Goal: Information Seeking & Learning: Learn about a topic

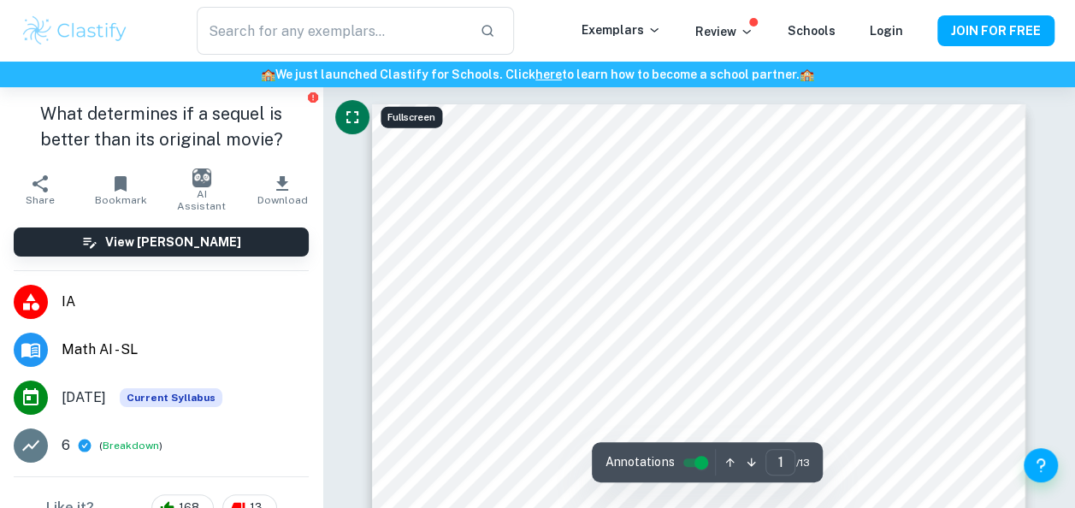
click at [360, 125] on icon "Fullscreen" at bounding box center [352, 117] width 21 height 21
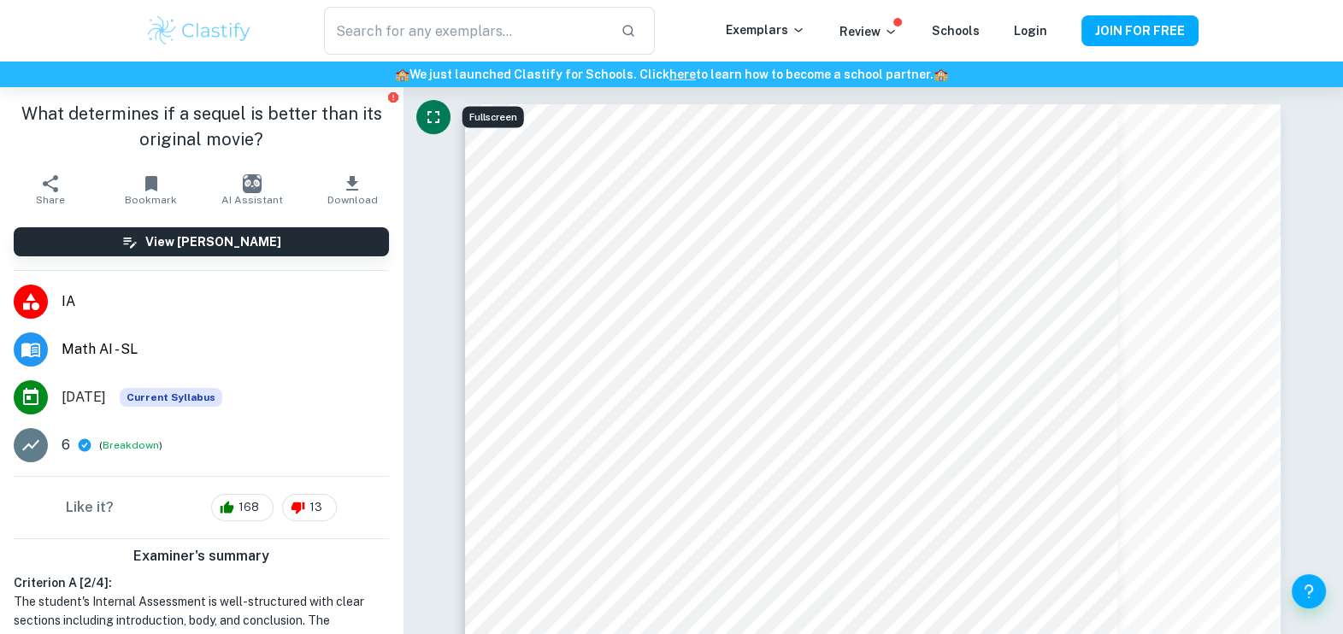
click at [438, 101] on button "Fullscreen" at bounding box center [433, 117] width 34 height 34
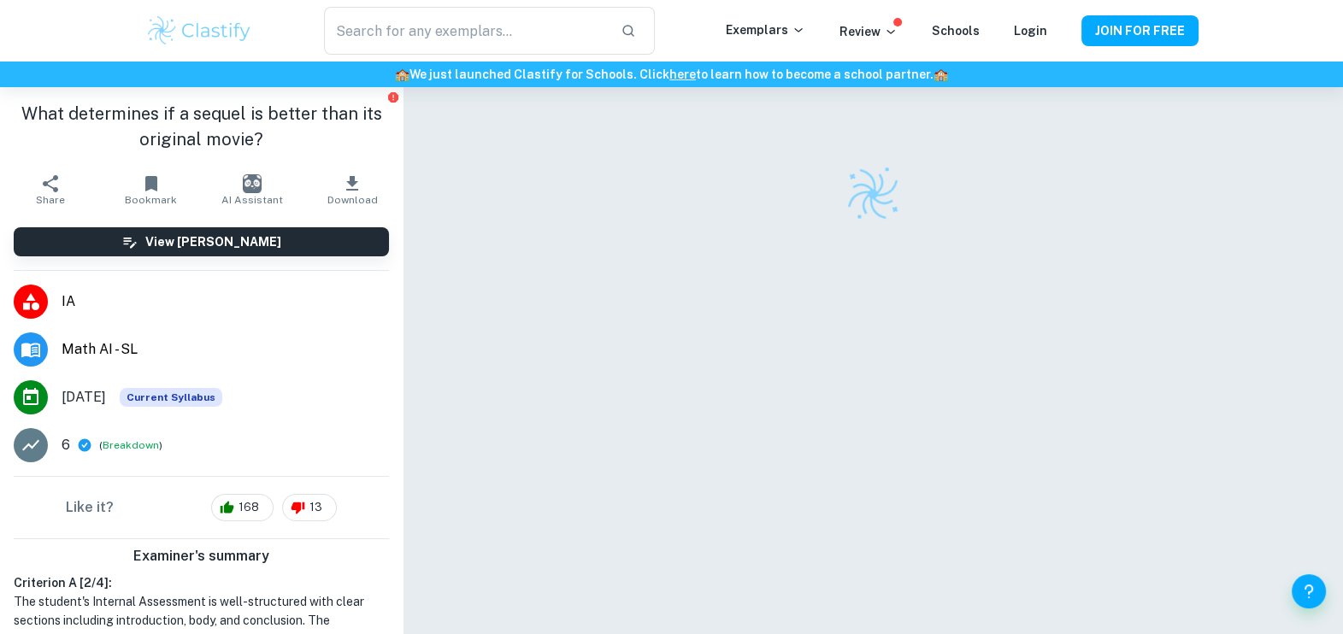
checkbox input "true"
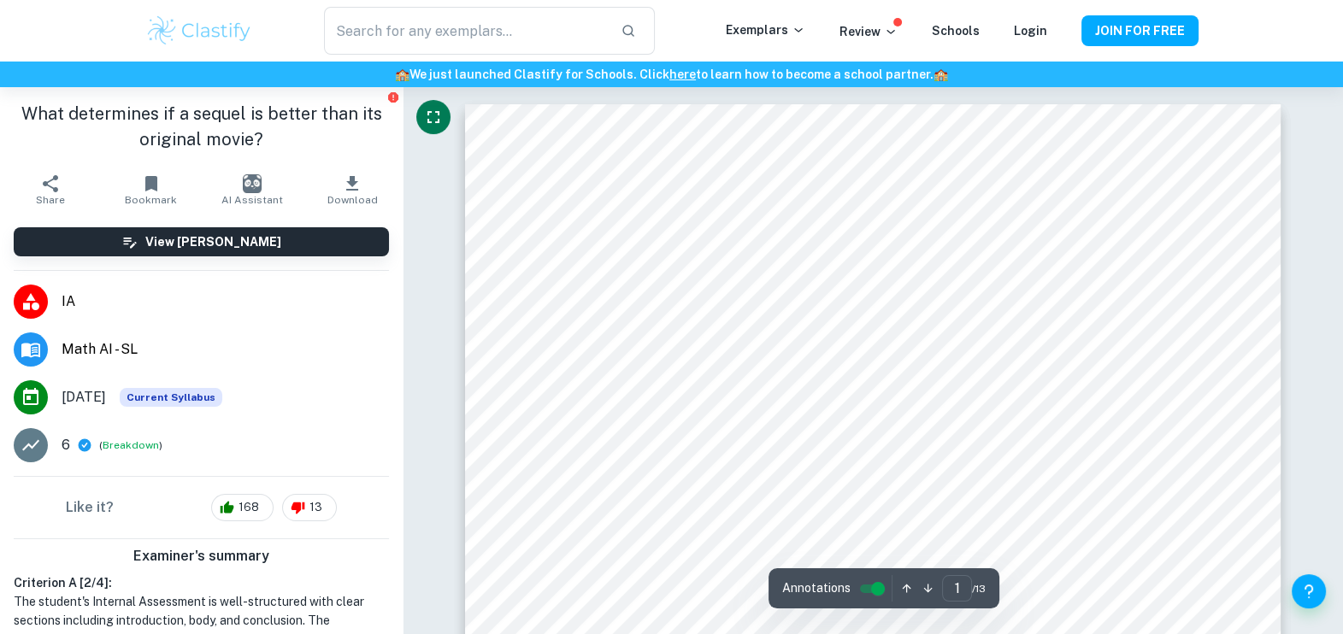
click at [435, 120] on icon "Fullscreen" at bounding box center [433, 117] width 21 height 21
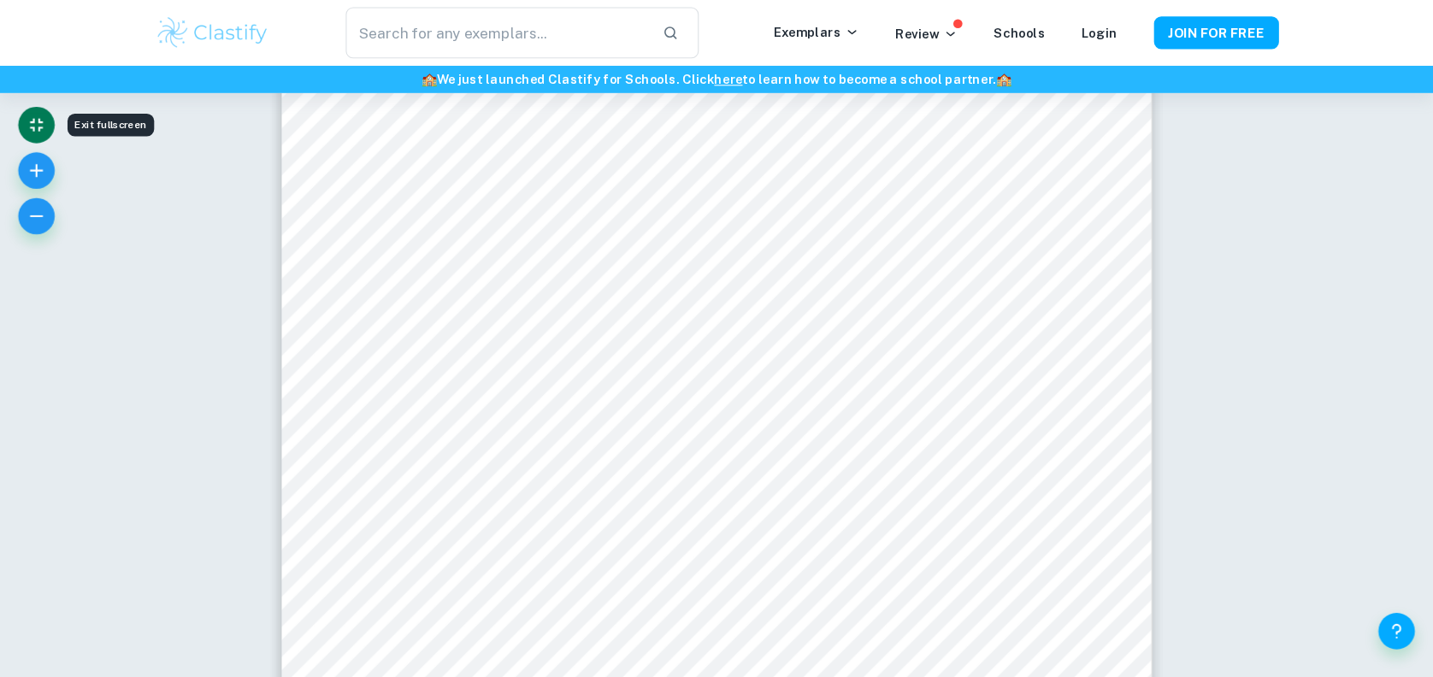
scroll to position [153, 0]
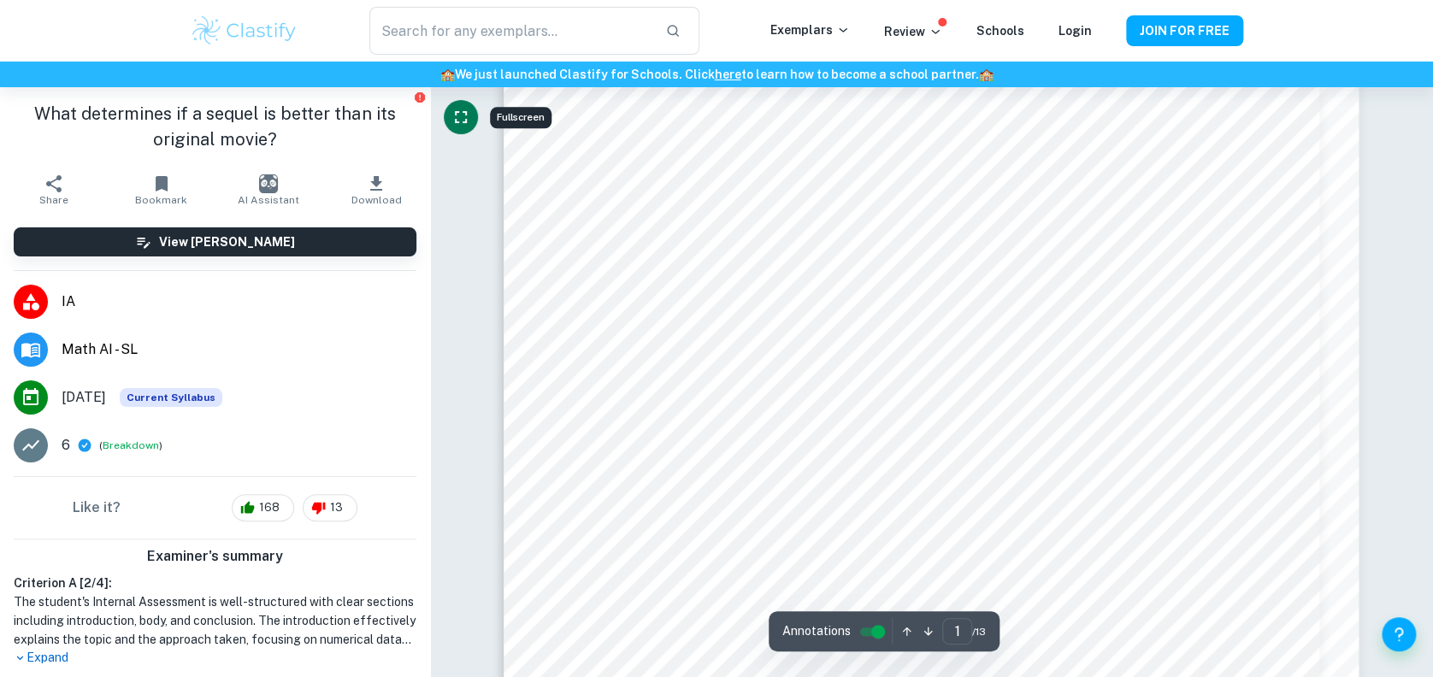
click at [460, 114] on icon "Fullscreen" at bounding box center [461, 117] width 21 height 21
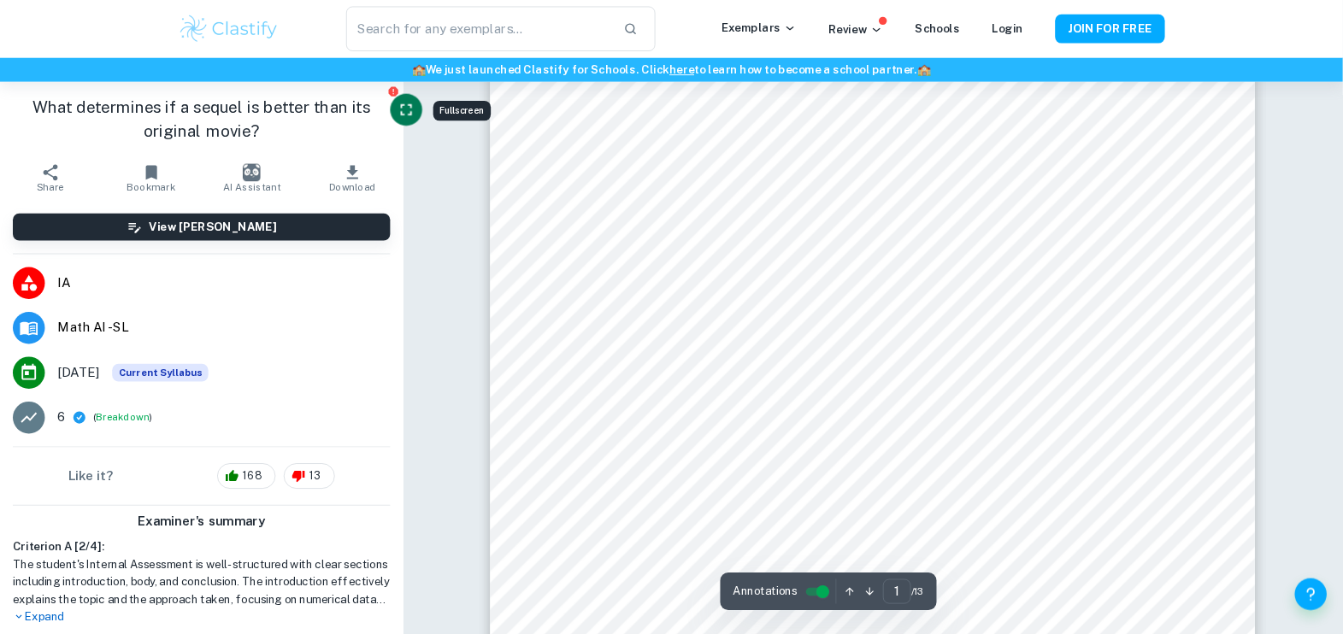
scroll to position [133, 0]
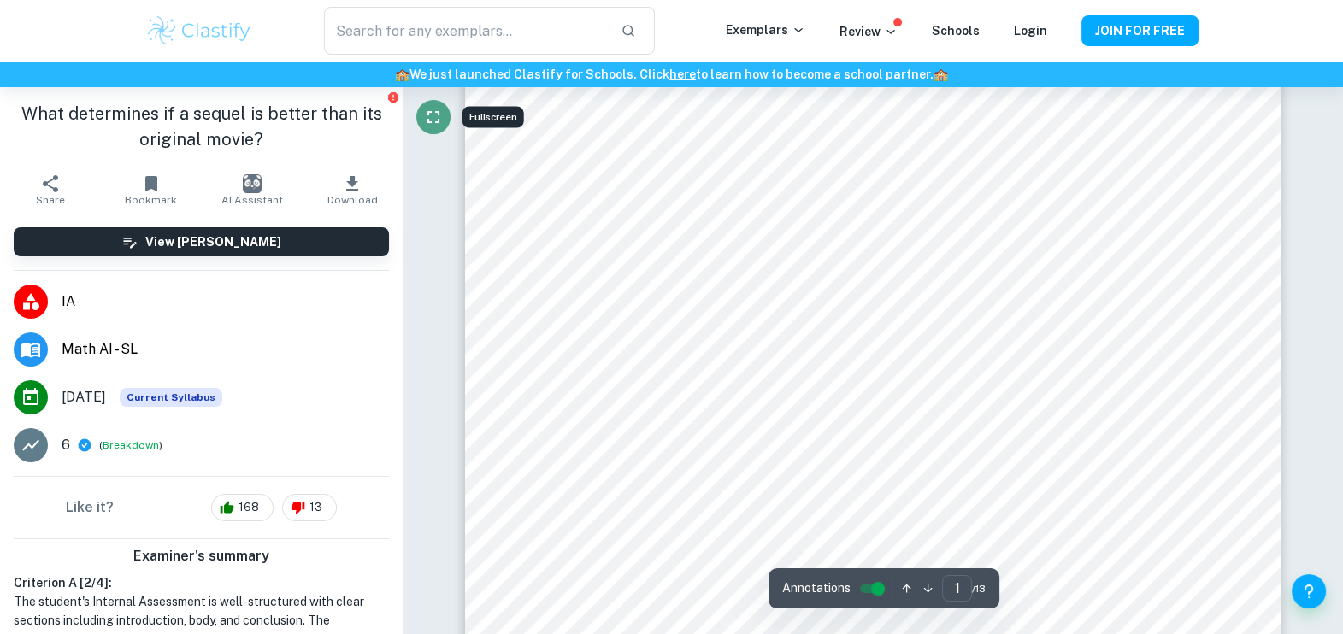
click at [440, 122] on icon "Fullscreen" at bounding box center [433, 117] width 21 height 21
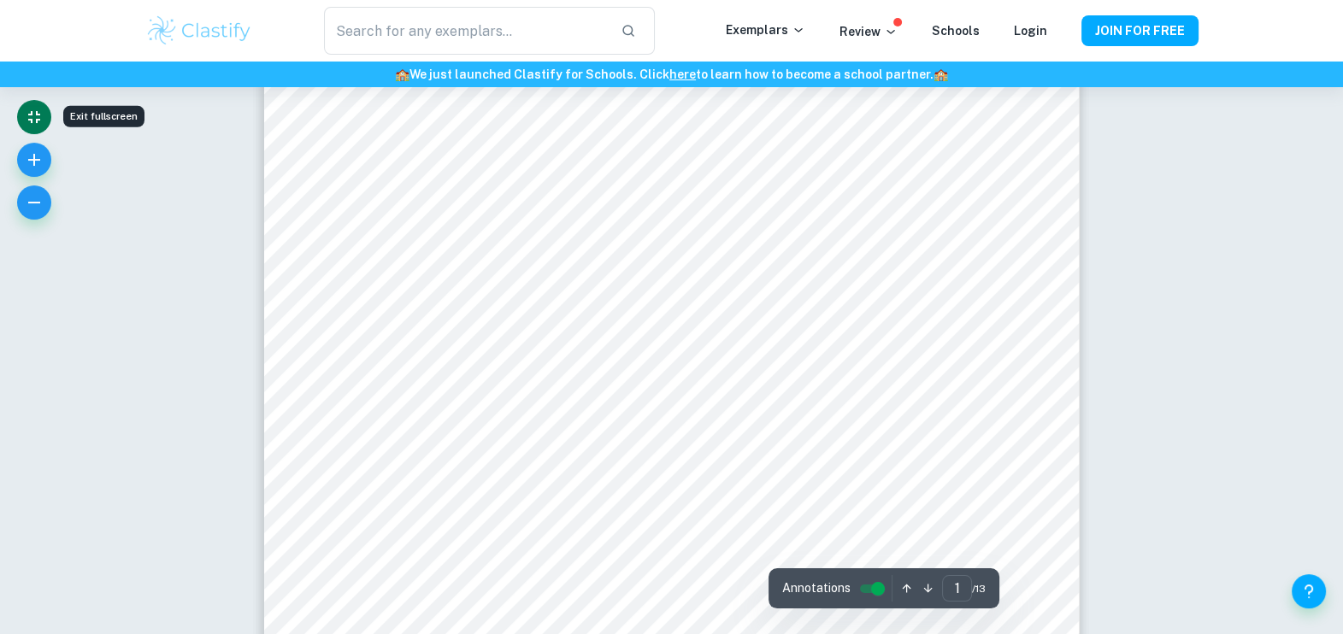
scroll to position [122, 0]
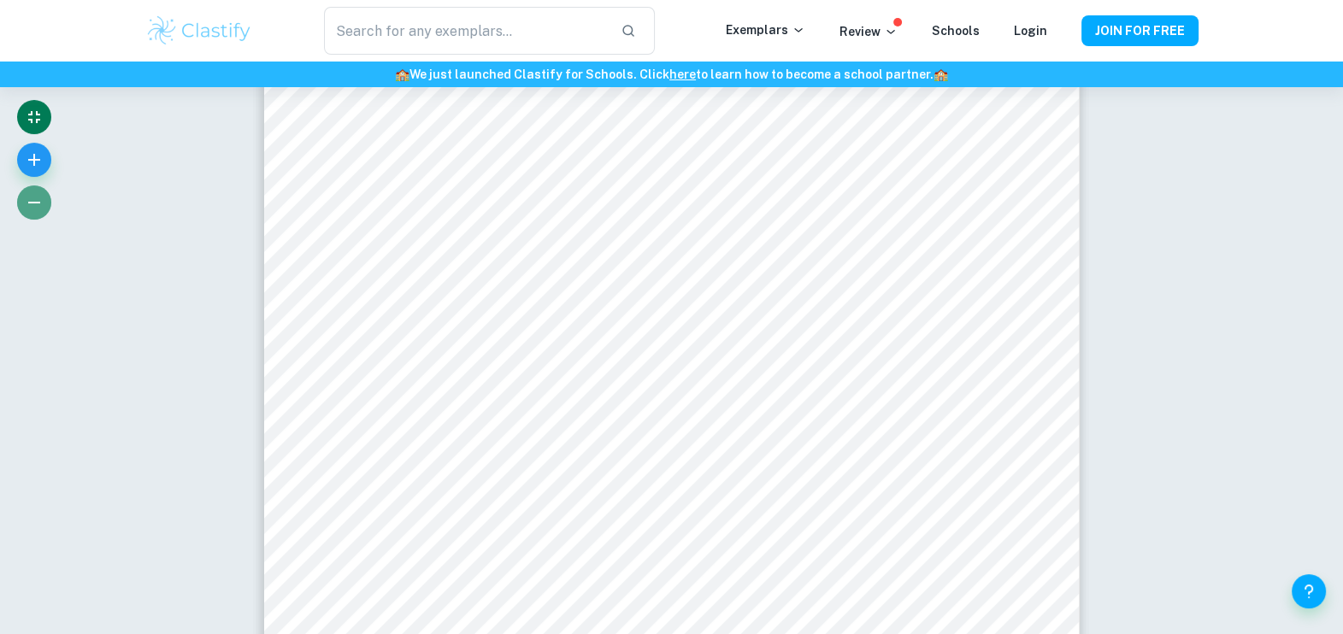
click at [44, 198] on button "button" at bounding box center [34, 203] width 34 height 34
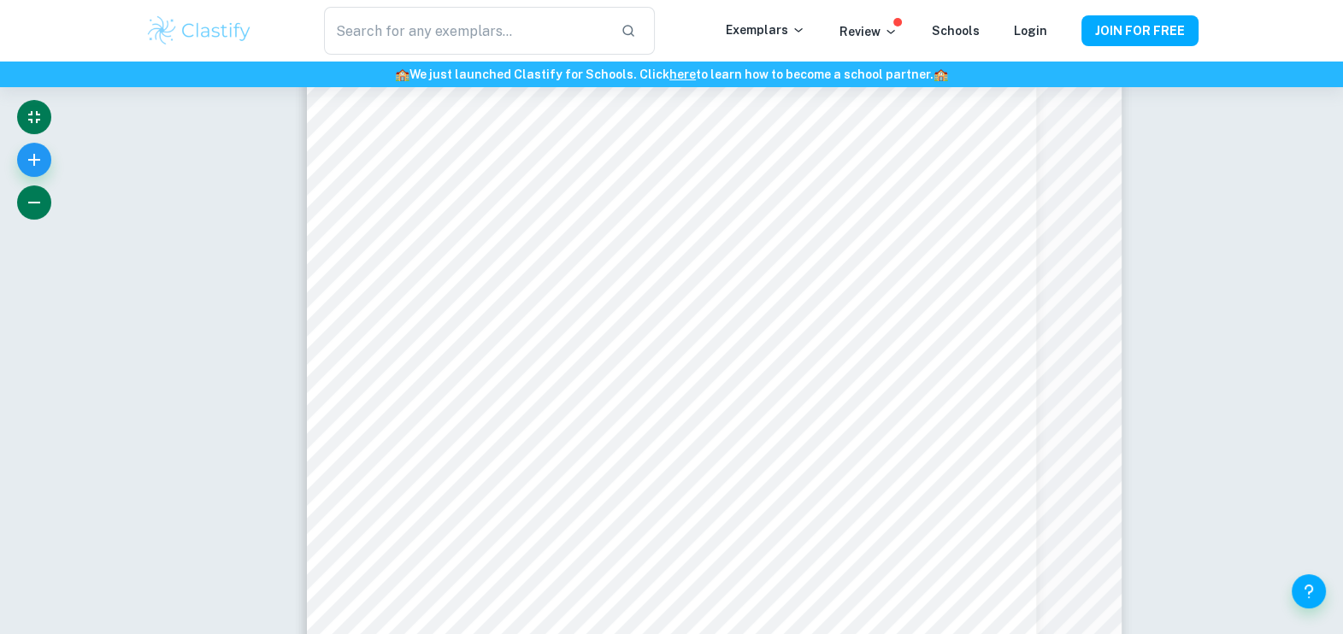
click at [47, 198] on button "button" at bounding box center [34, 203] width 34 height 34
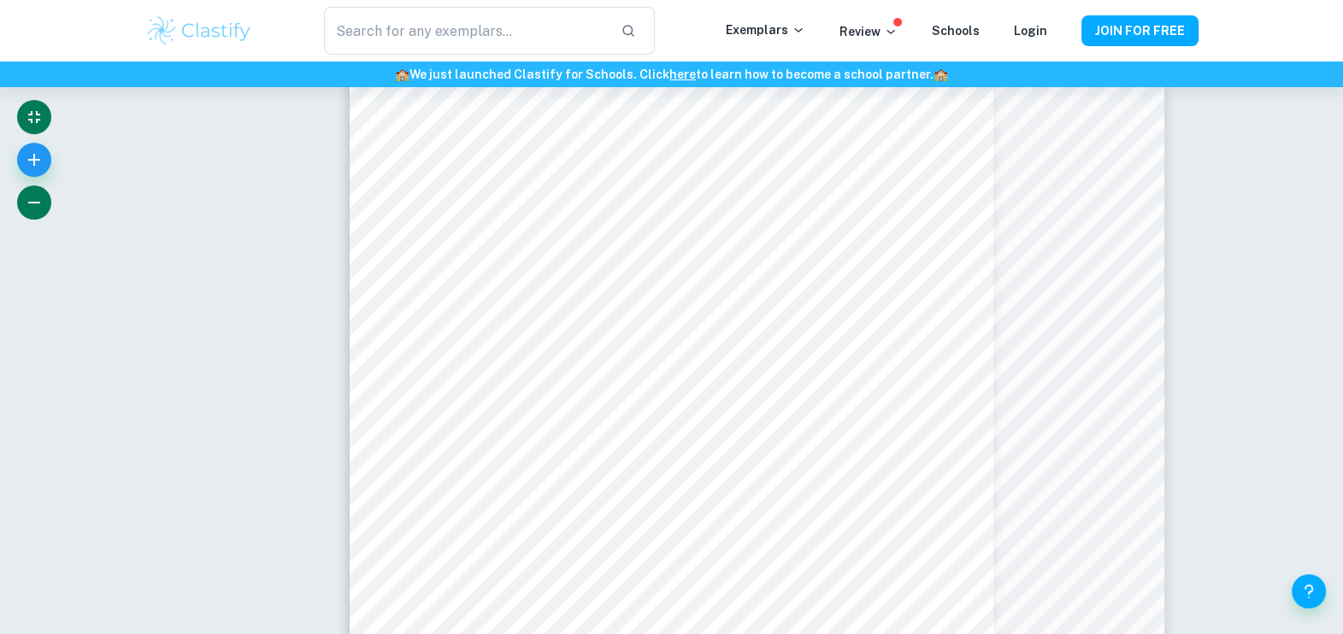
click at [47, 198] on button "button" at bounding box center [34, 203] width 34 height 34
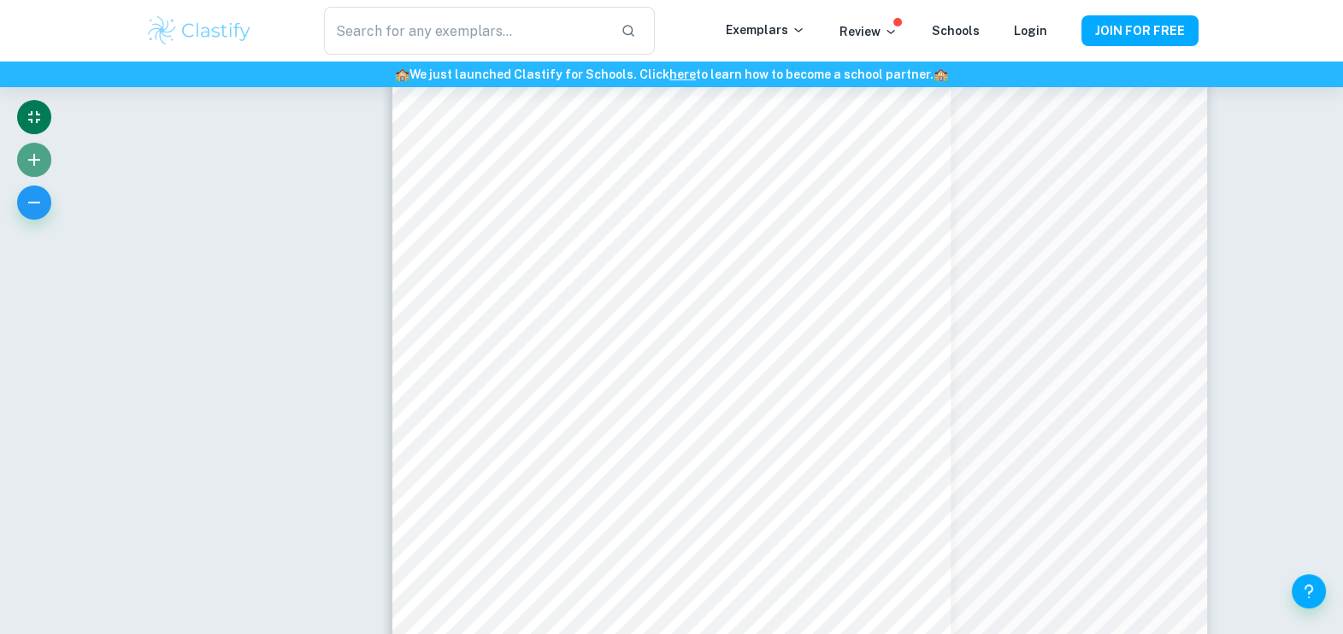
click at [32, 160] on icon "button" at bounding box center [34, 160] width 12 height 12
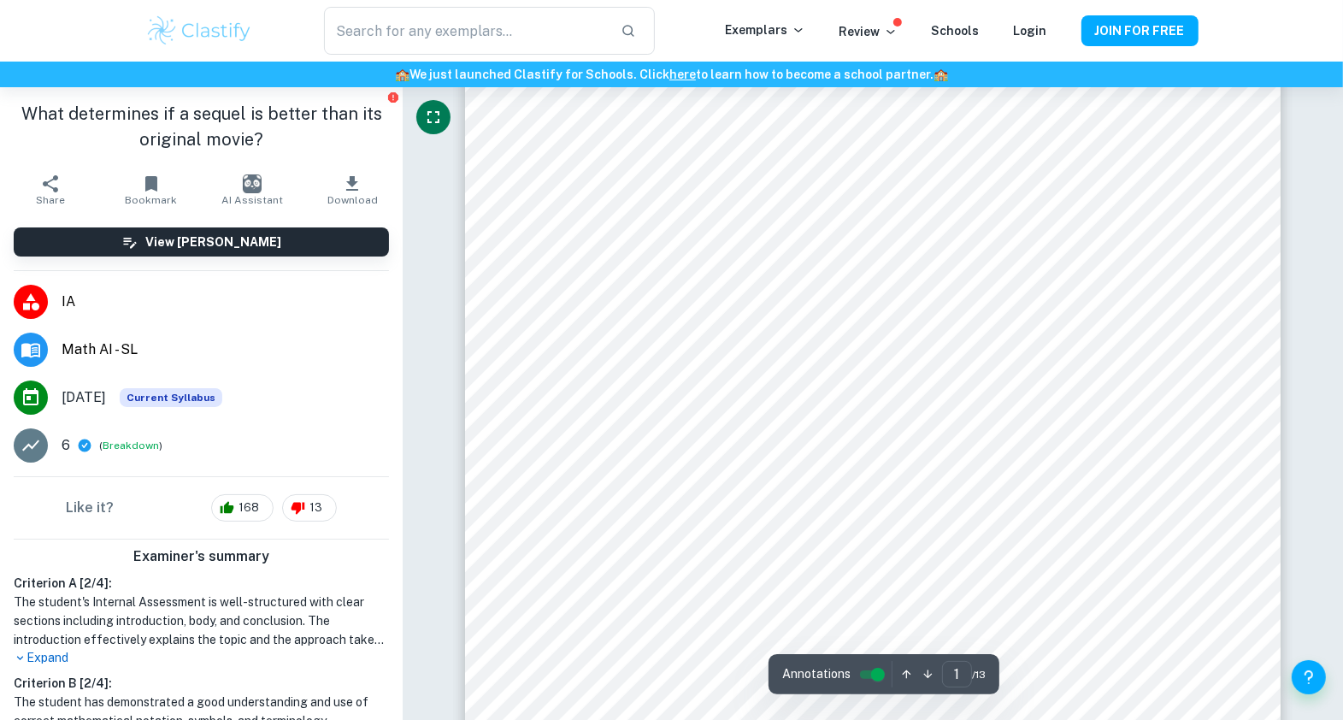
scroll to position [207, 0]
click at [420, 111] on button "Fullscreen" at bounding box center [433, 117] width 34 height 34
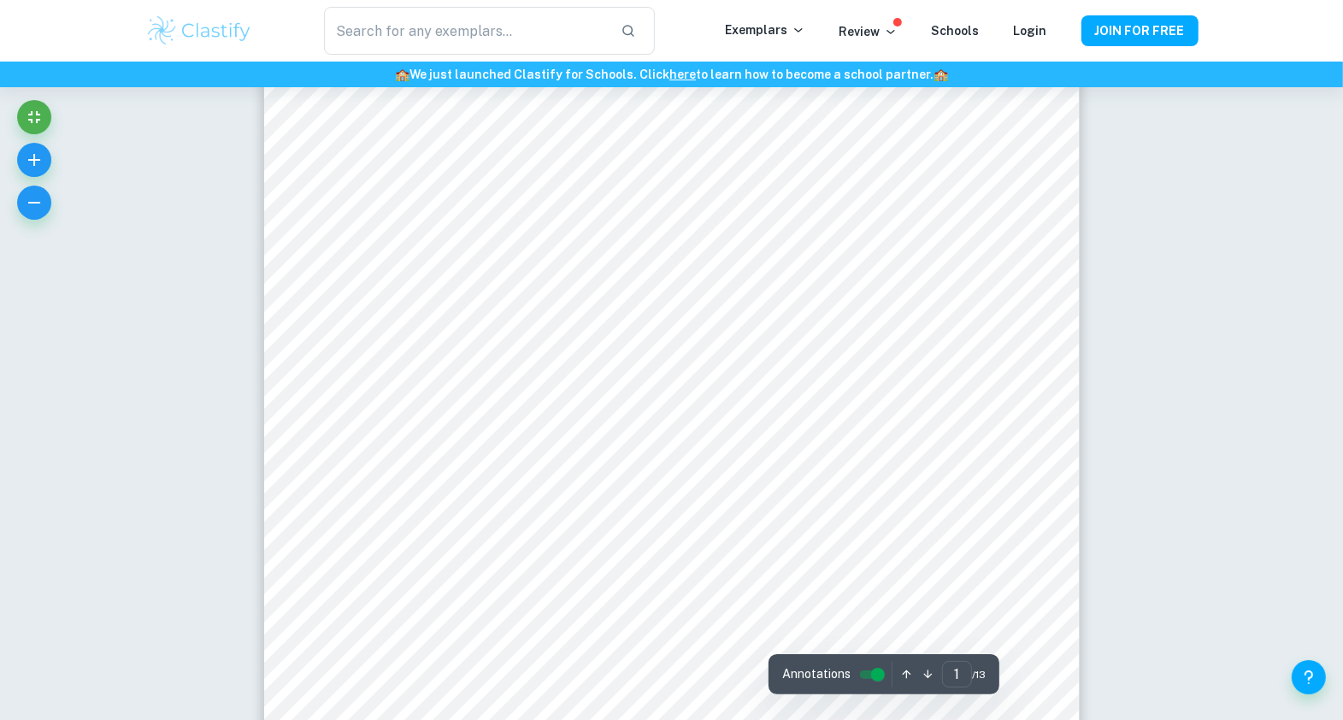
scroll to position [176, 0]
click at [99, 81] on h6 "🏫 We just launched Clastify for Schools. Click here to learn how to become a sc…" at bounding box center [671, 74] width 1336 height 19
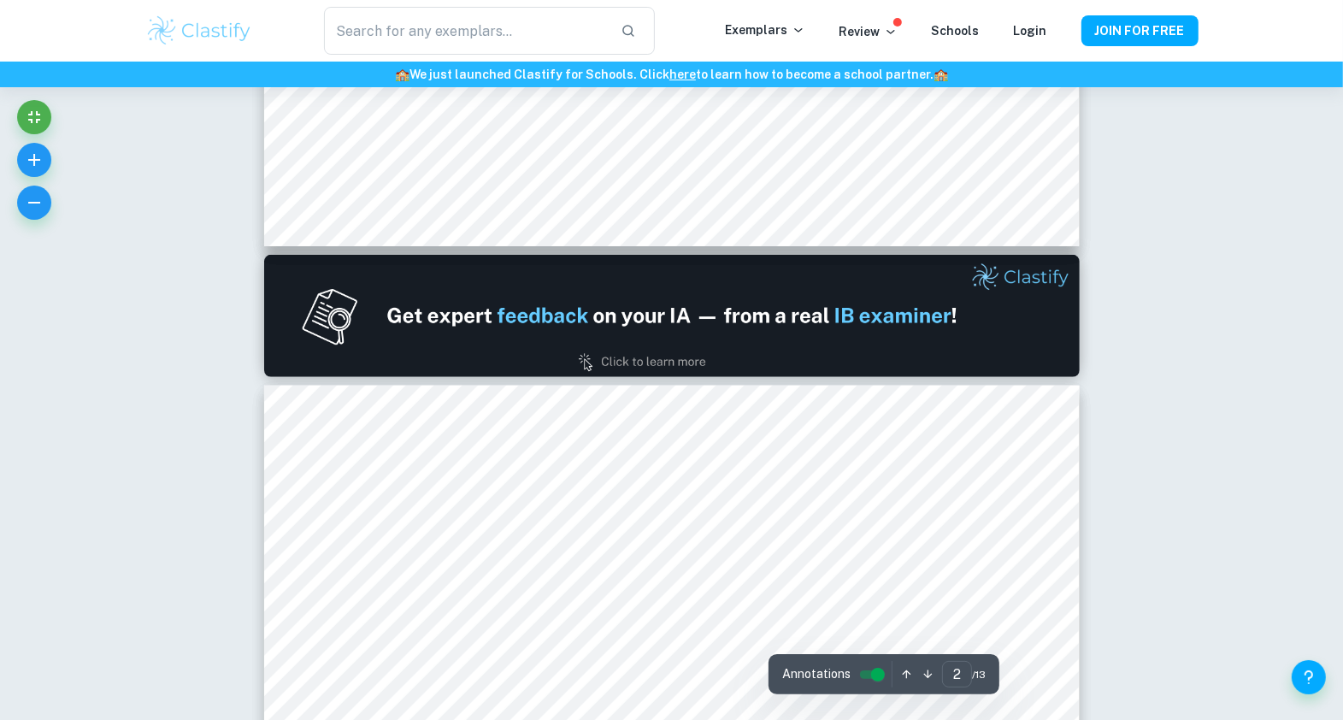
type input "1"
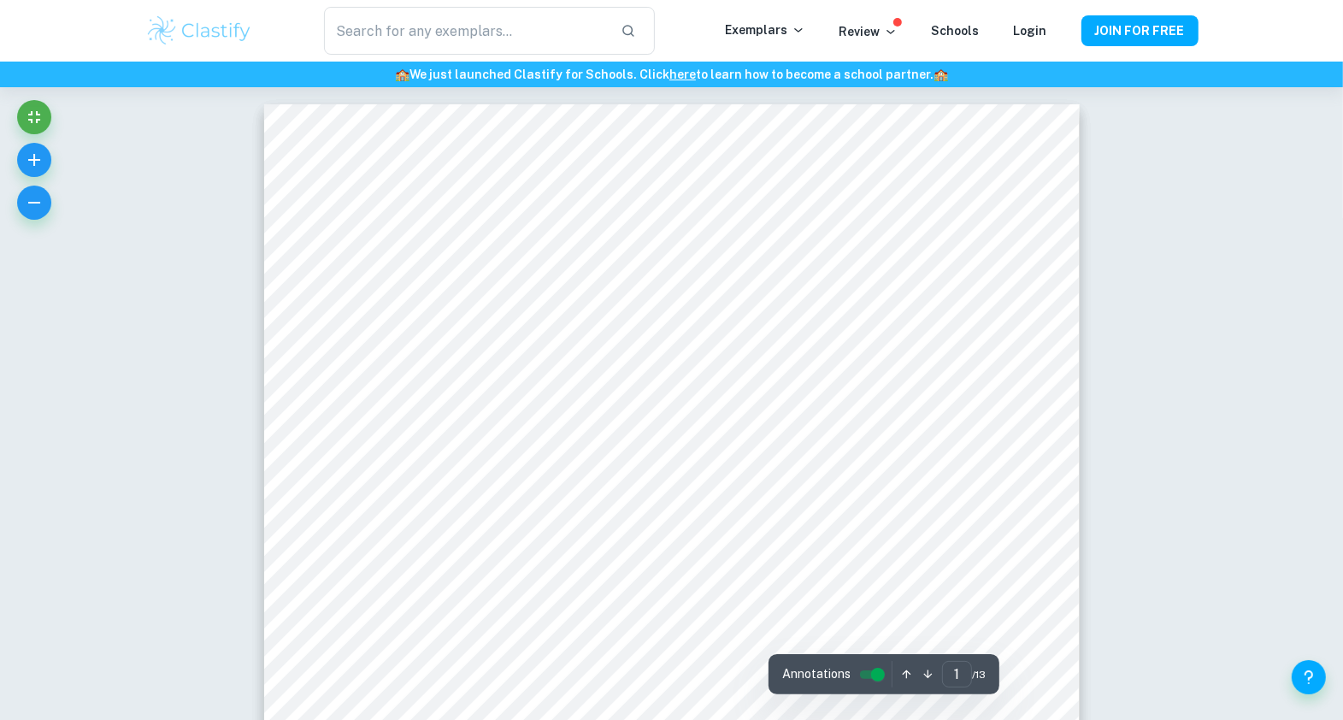
scroll to position [11, 0]
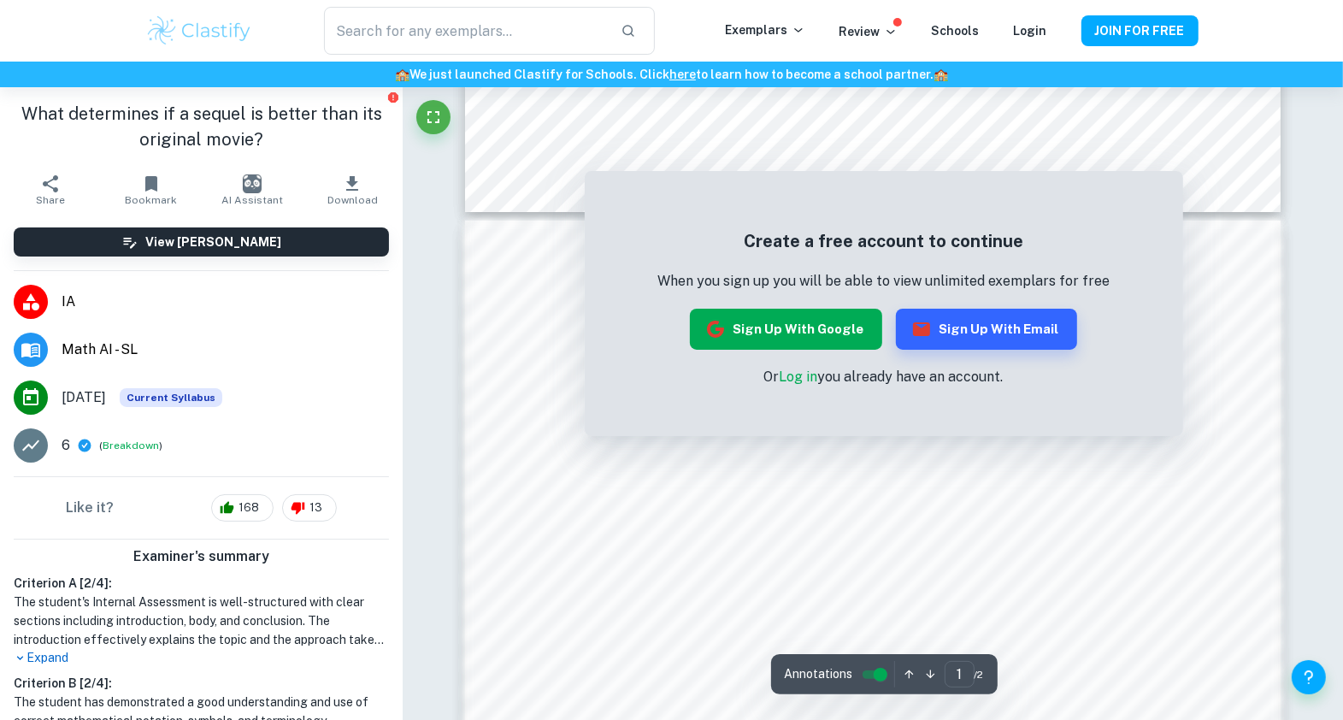
scroll to position [946, 0]
click at [851, 331] on button "Sign up with Google" at bounding box center [786, 329] width 192 height 41
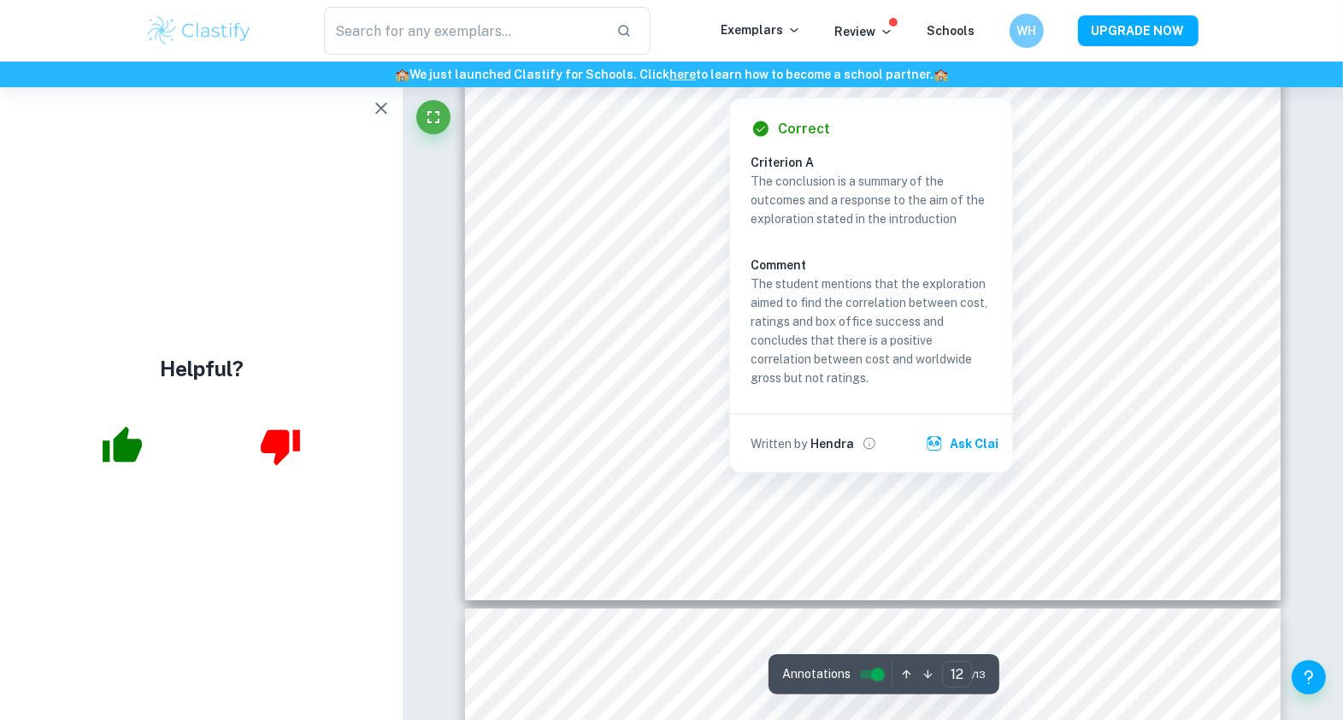
scroll to position [12885, 0]
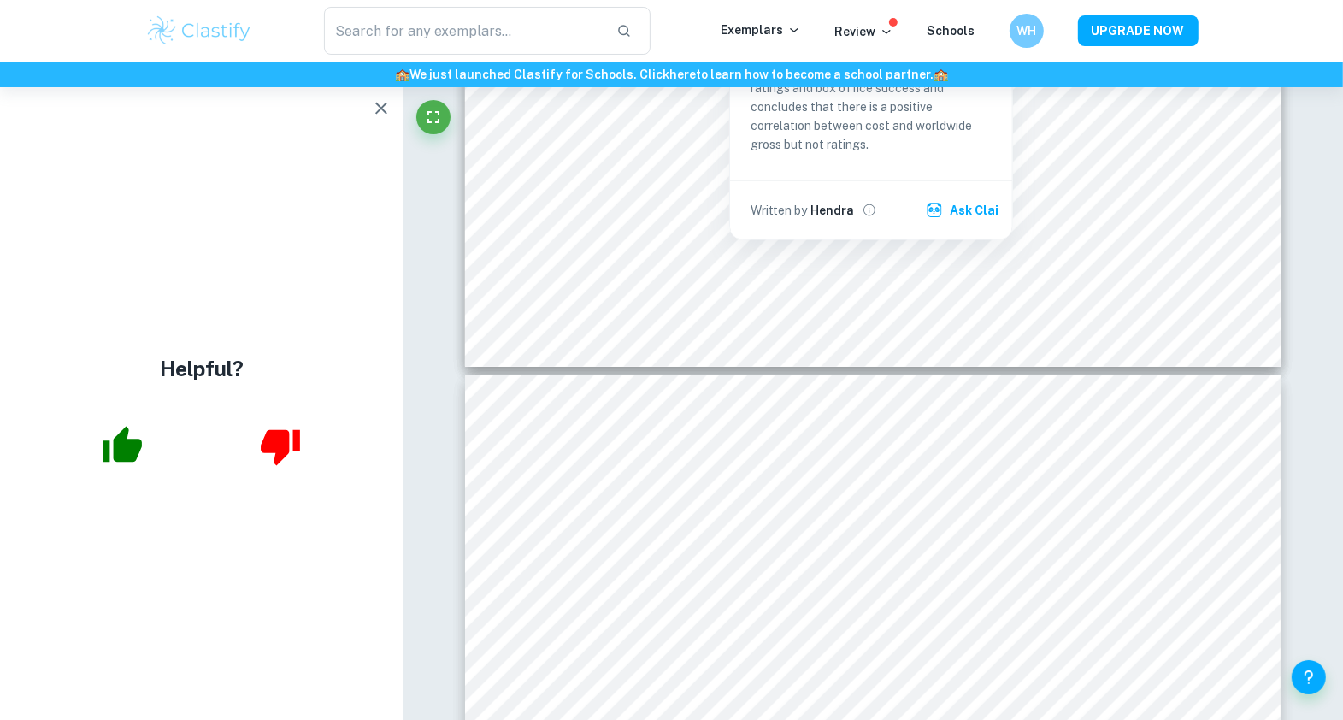
type input "13"
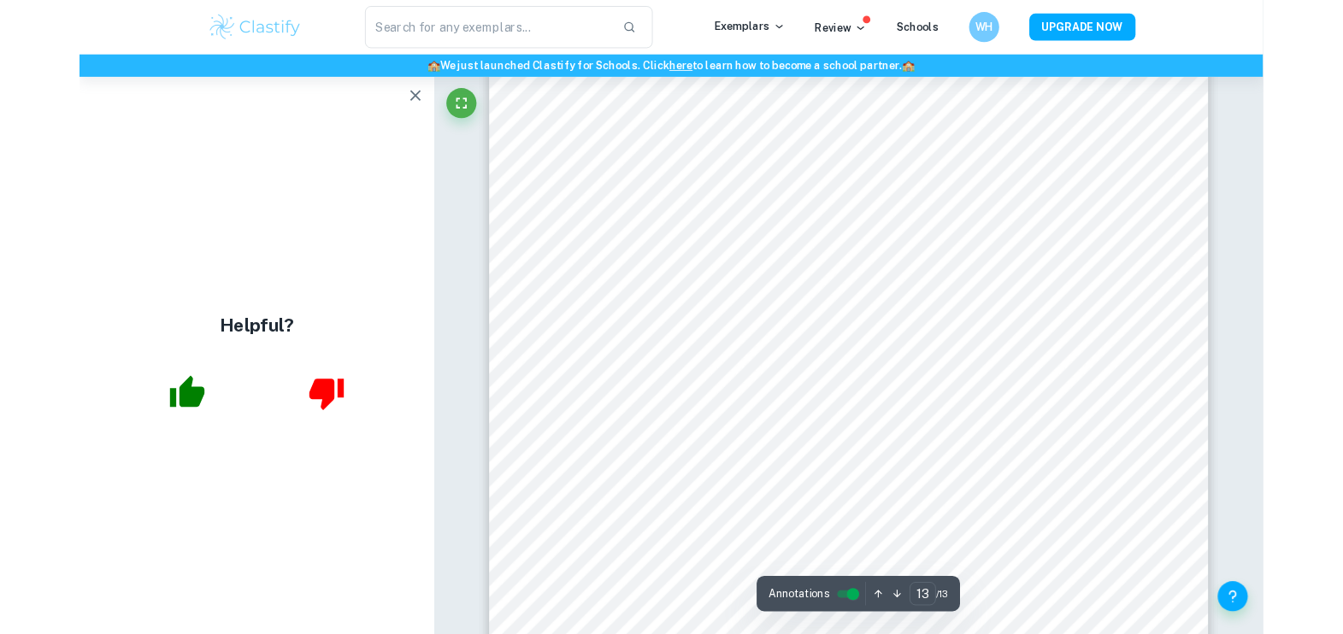
scroll to position [13570, 0]
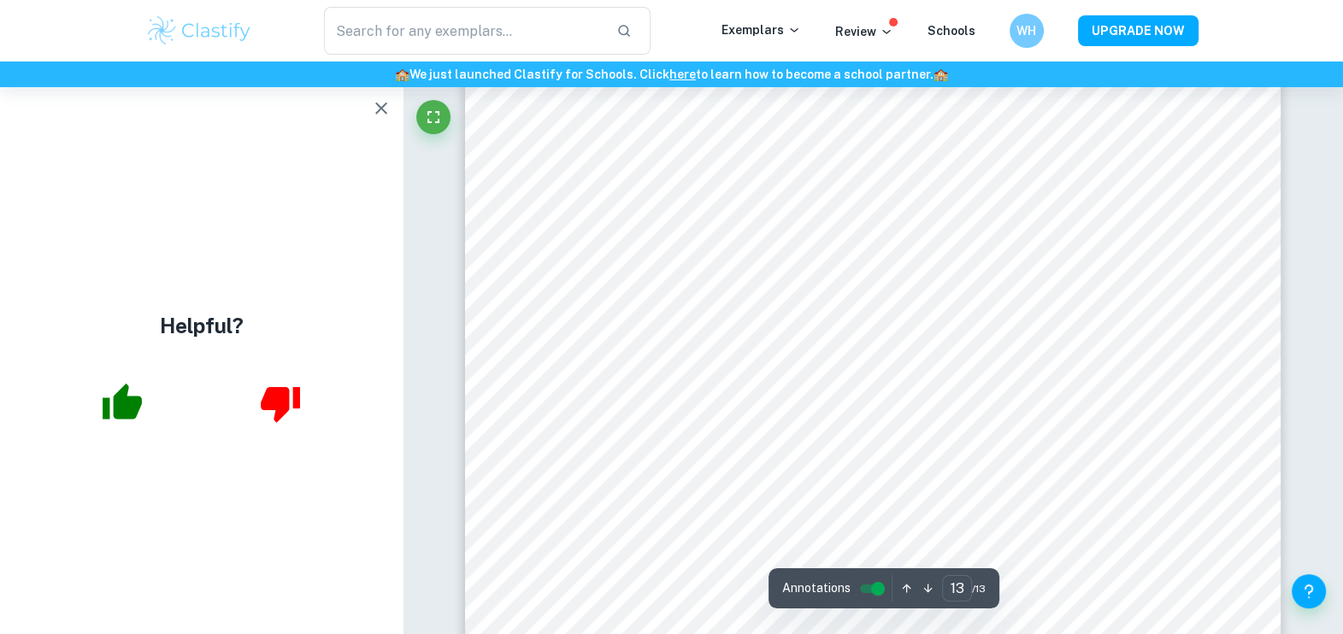
click at [232, 32] on img at bounding box center [199, 31] width 109 height 34
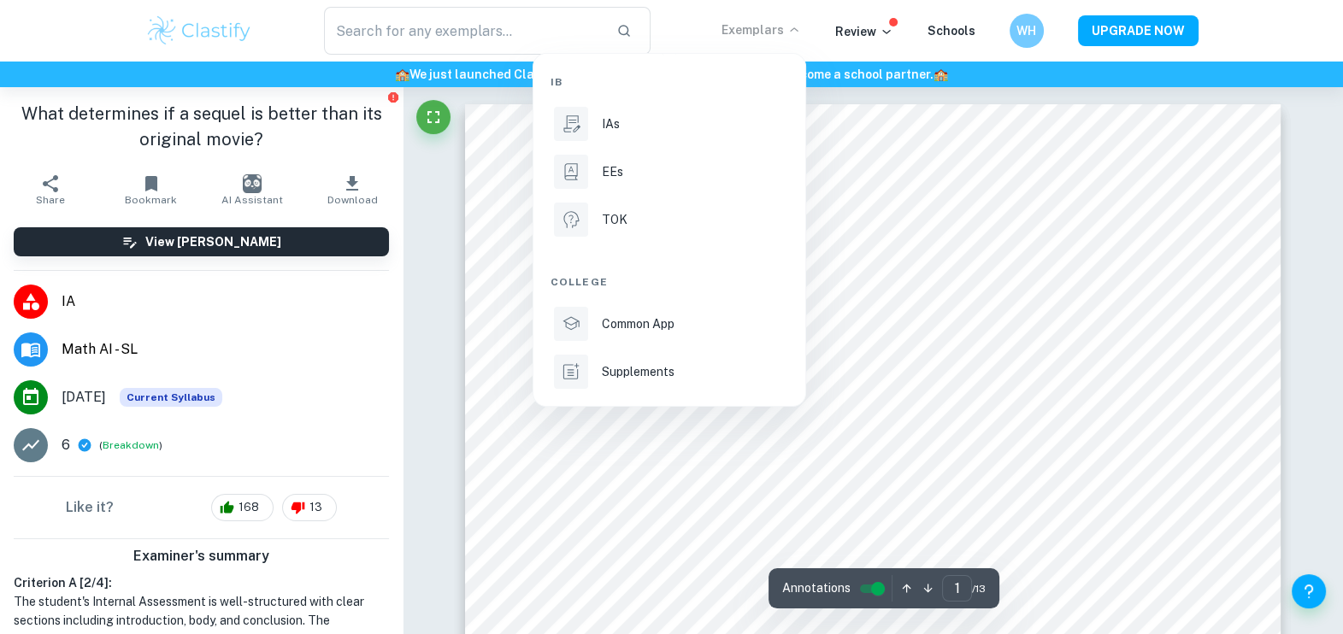
click at [197, 13] on div at bounding box center [671, 317] width 1343 height 634
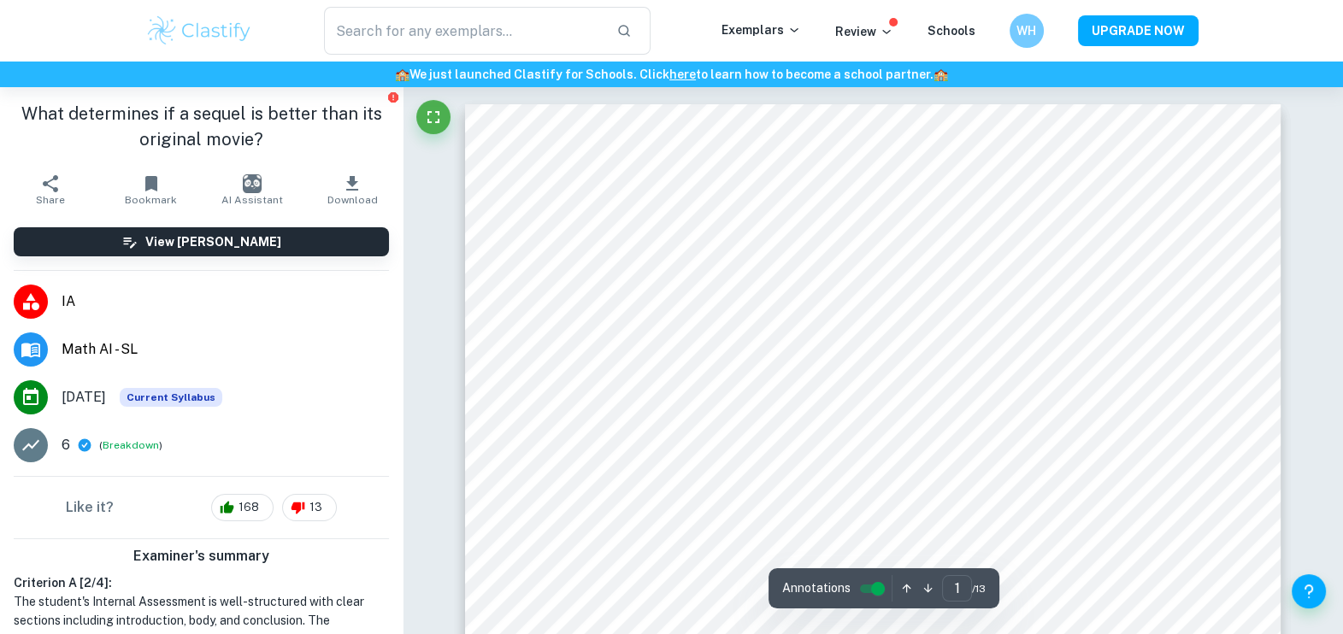
click at [207, 23] on img at bounding box center [199, 31] width 109 height 34
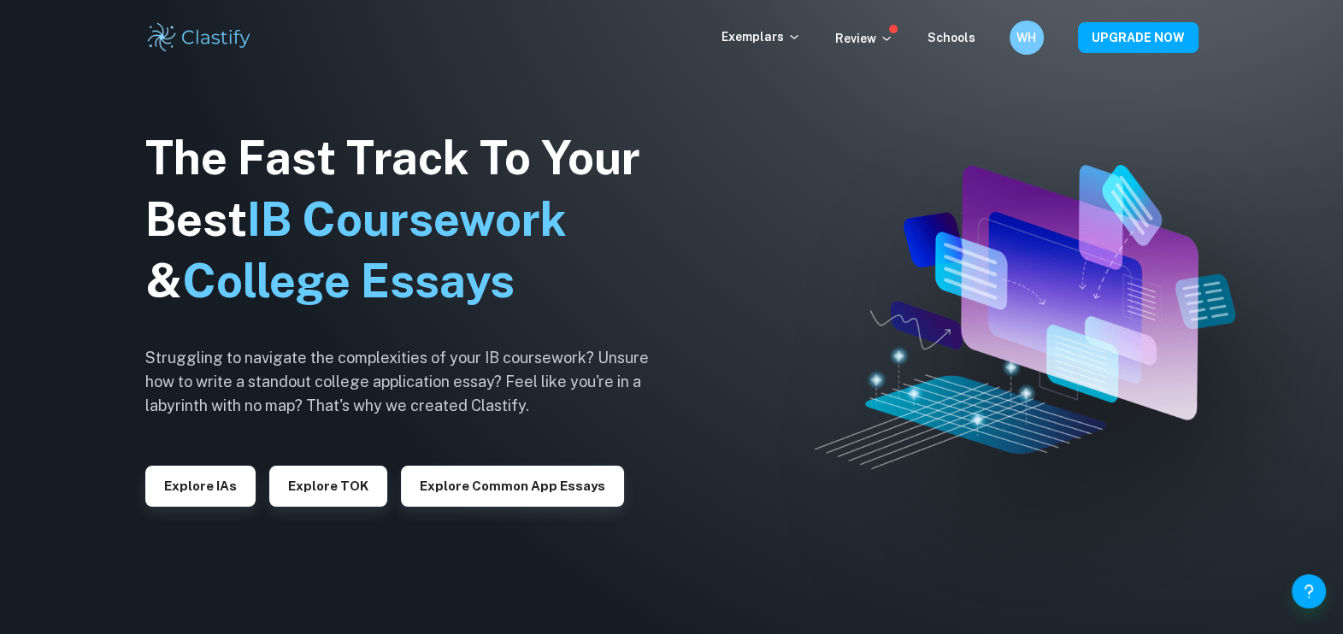
click at [37, 121] on img at bounding box center [671, 317] width 1343 height 634
click at [759, 37] on p "Exemplars" at bounding box center [762, 36] width 80 height 19
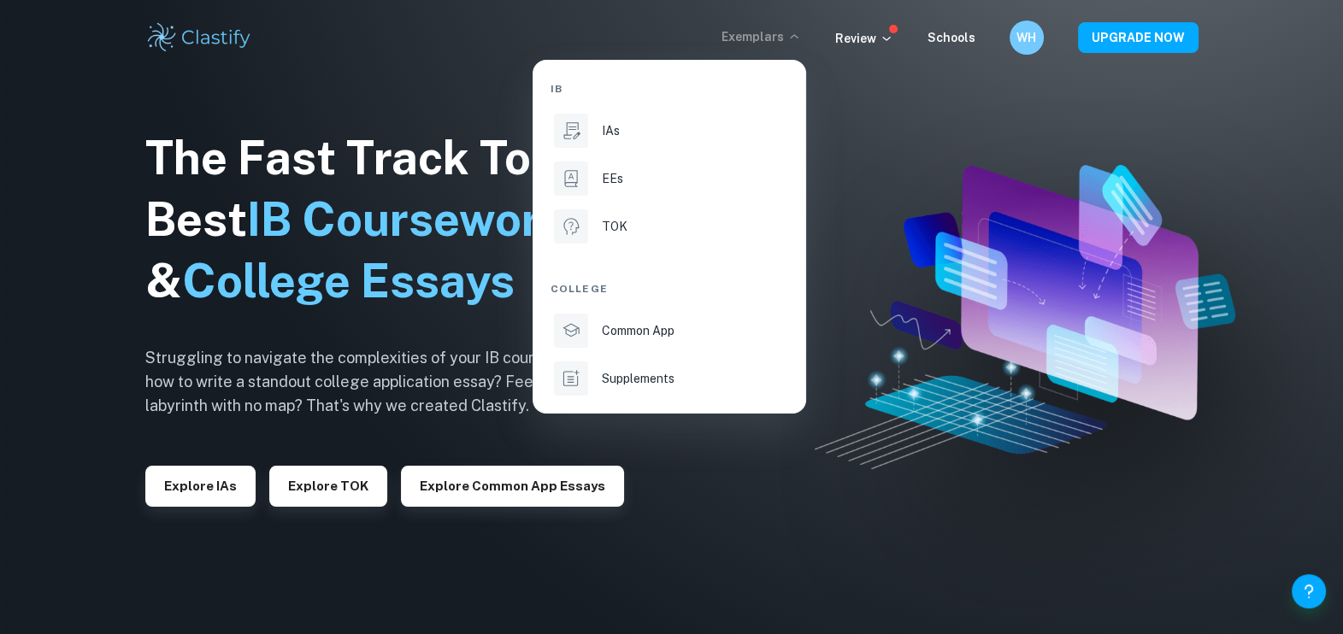
click at [720, 31] on div at bounding box center [671, 317] width 1343 height 634
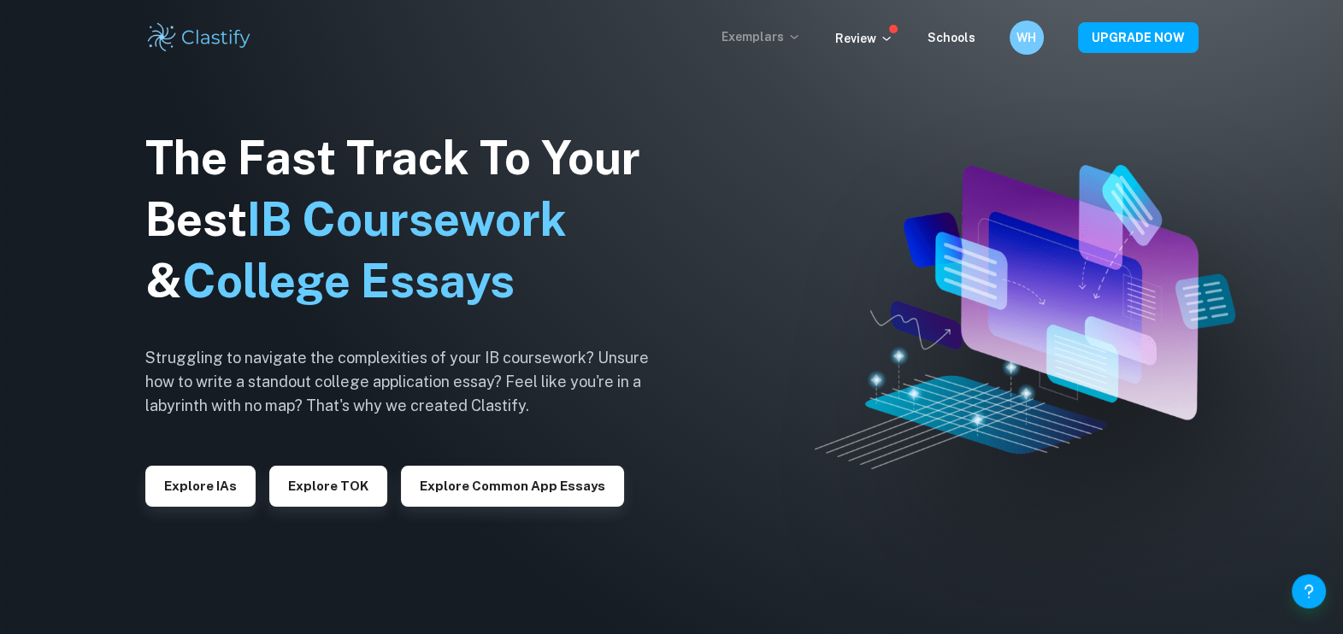
click at [763, 31] on p "Exemplars" at bounding box center [762, 36] width 80 height 19
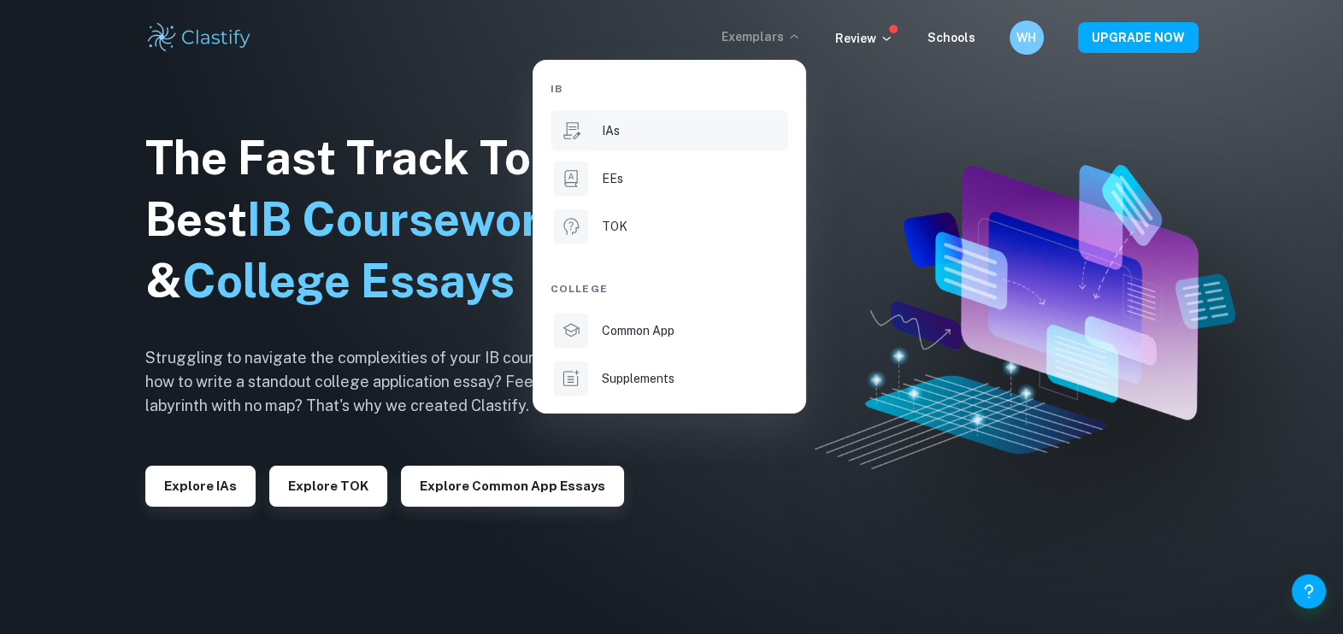
click at [614, 137] on p "IAs" at bounding box center [611, 130] width 18 height 19
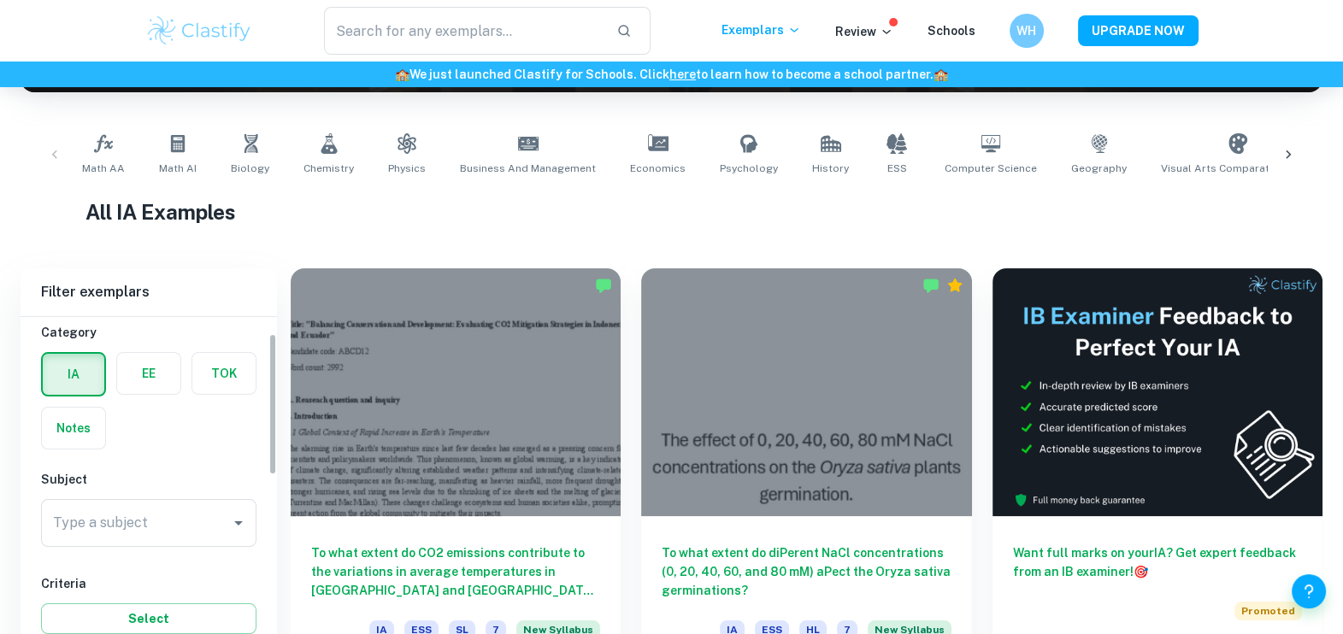
scroll to position [425, 0]
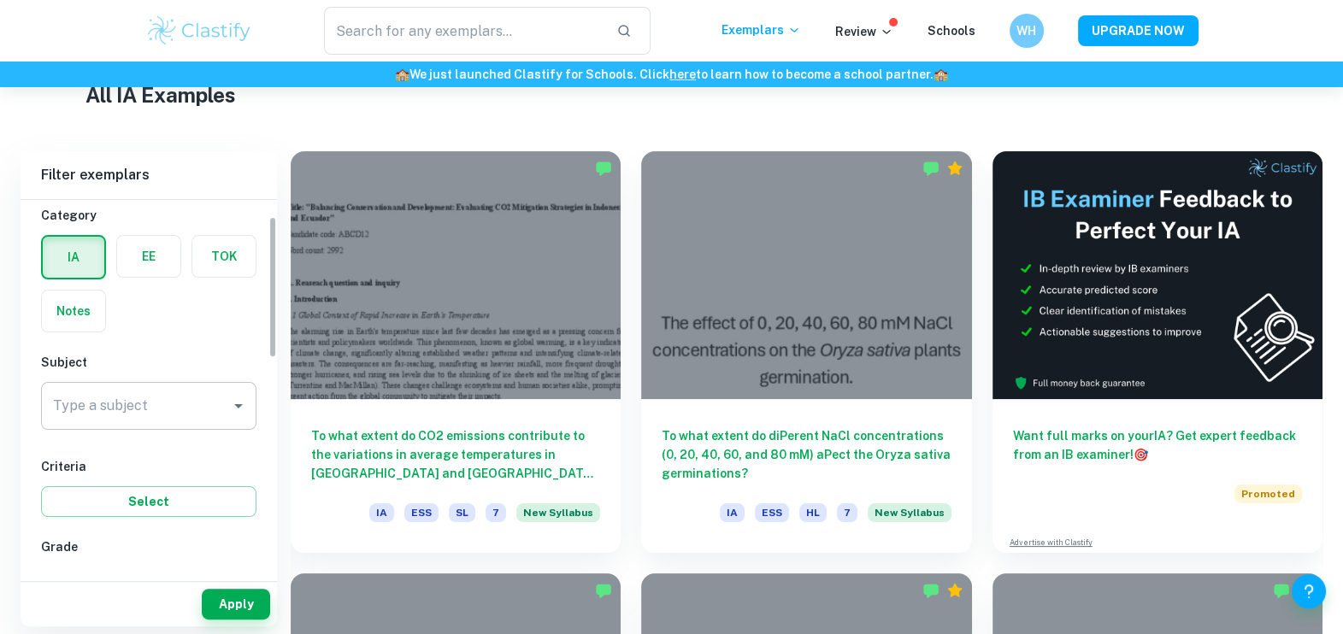
click at [137, 402] on div "Type a subject Type a subject" at bounding box center [148, 406] width 215 height 48
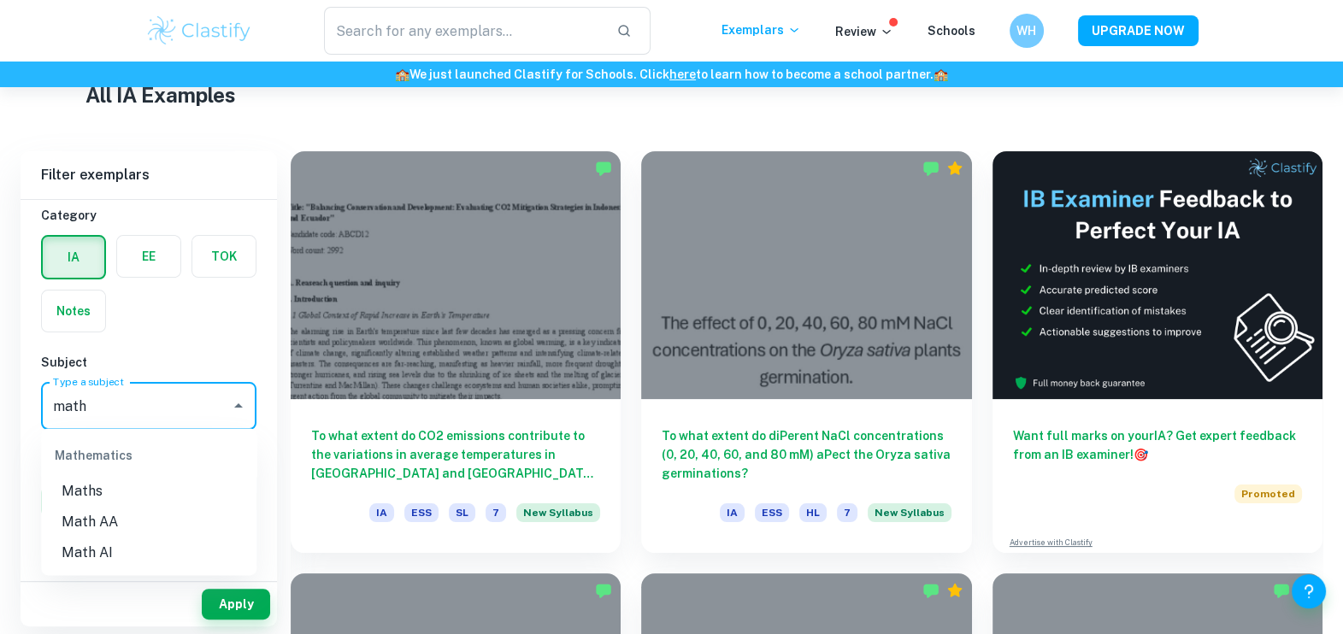
click at [124, 540] on li "Math AI" at bounding box center [148, 553] width 215 height 31
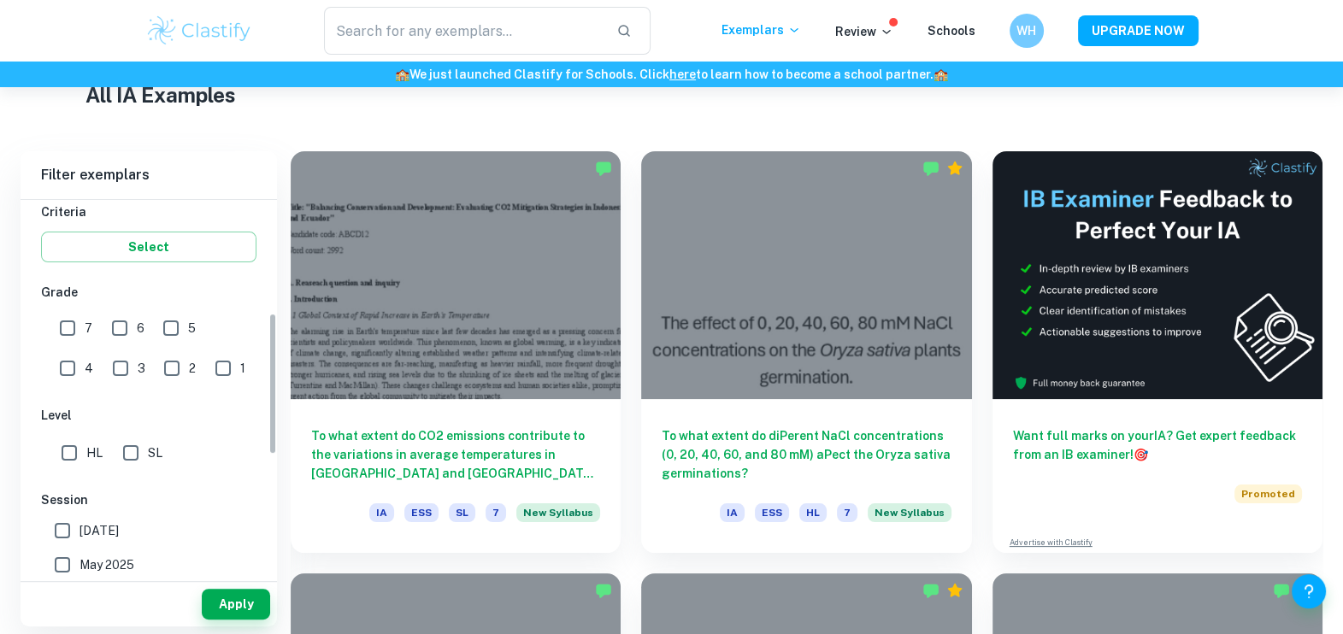
scroll to position [299, 0]
type input "Math AI"
click at [141, 445] on input "SL" at bounding box center [131, 452] width 34 height 34
checkbox input "true"
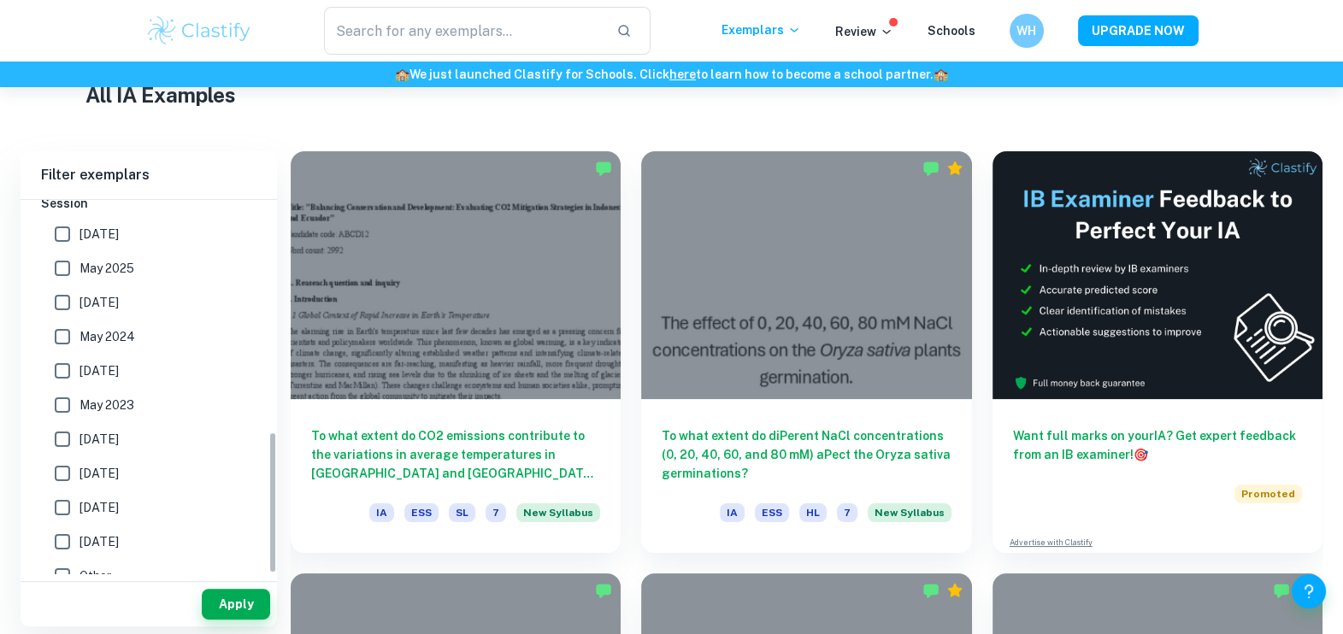
scroll to position [611, 0]
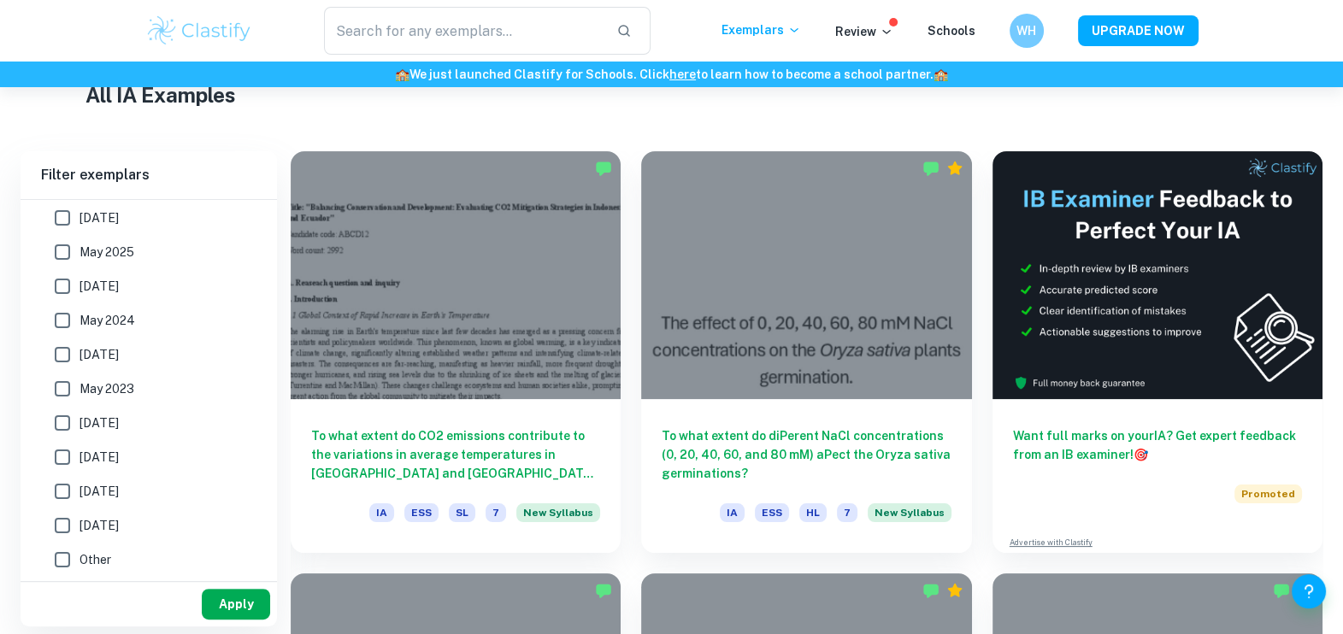
click at [253, 599] on button "Apply" at bounding box center [236, 604] width 68 height 31
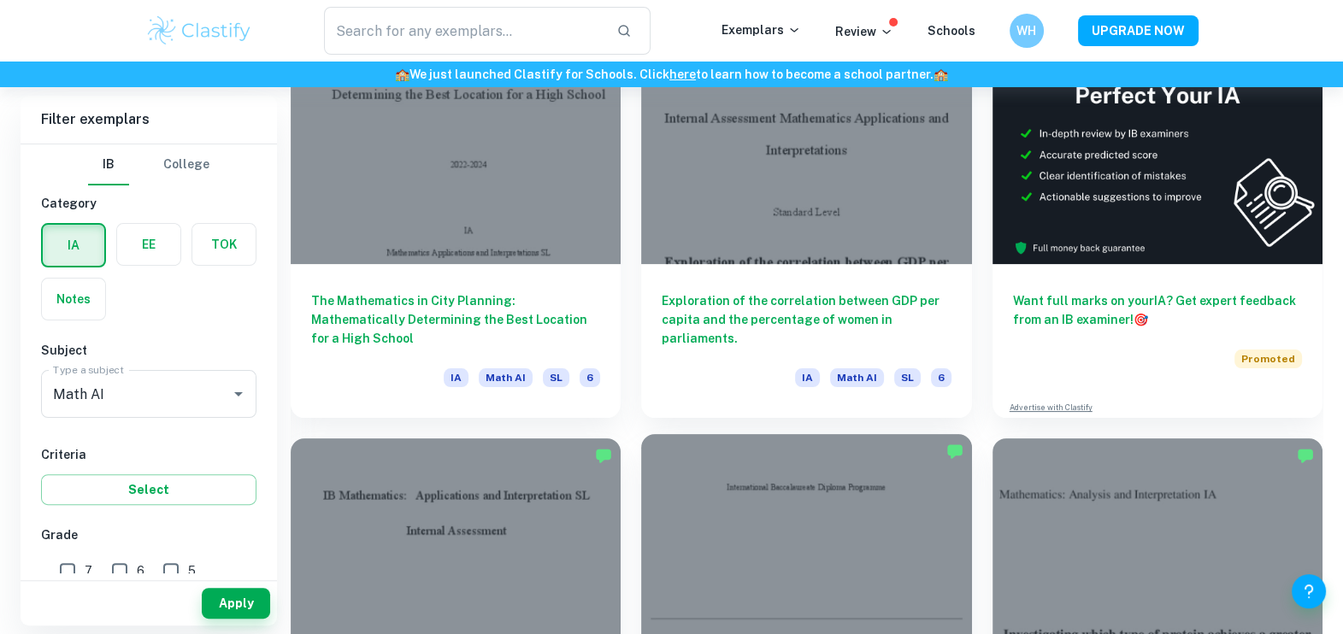
scroll to position [556, 0]
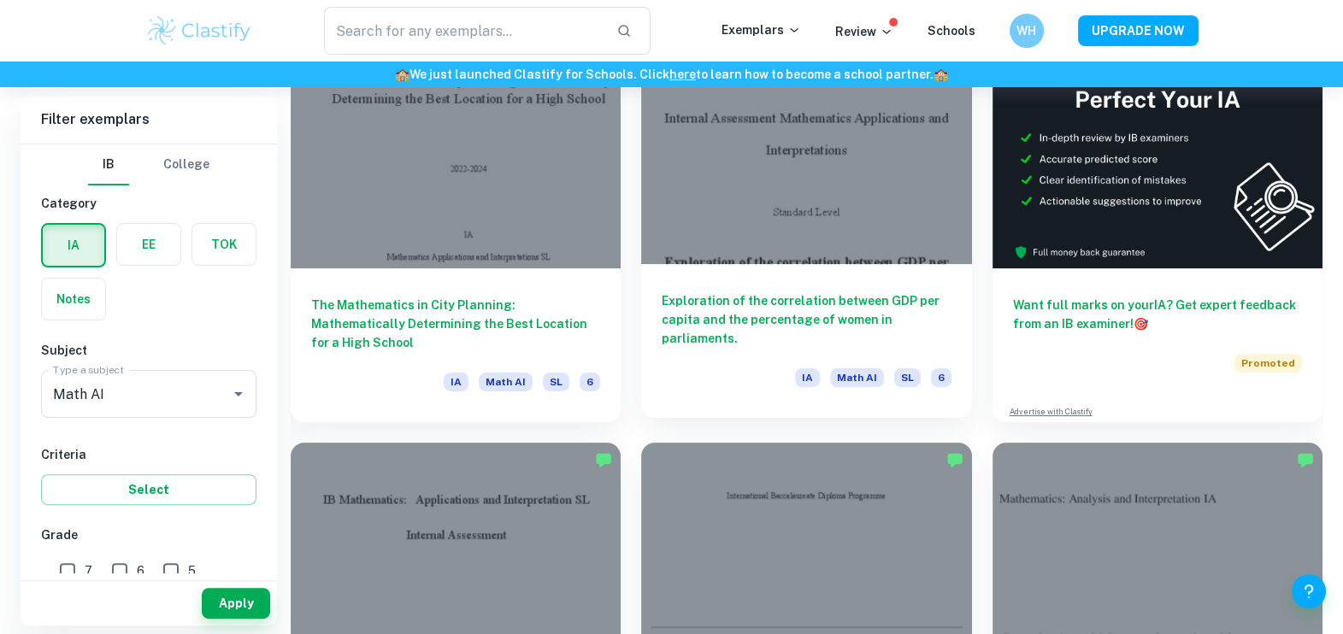
click at [783, 275] on div "Exploration of the correlation between GDP per capita and the percentage of wom…" at bounding box center [806, 341] width 330 height 154
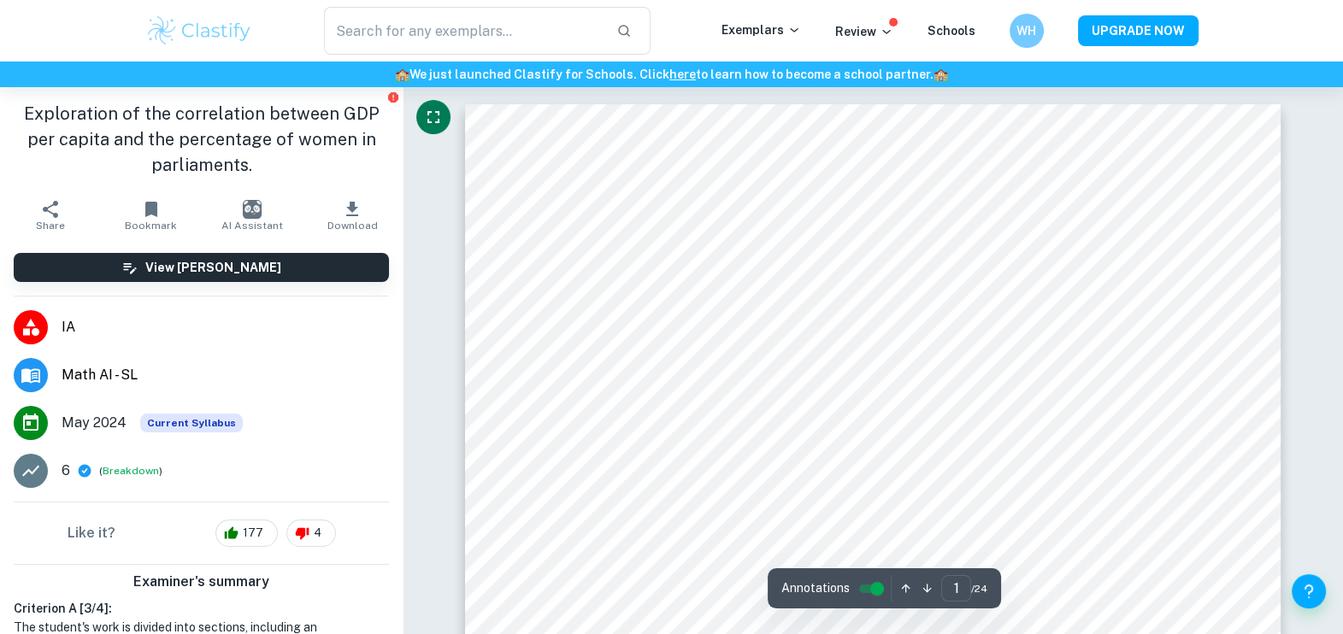
click at [428, 111] on icon "Fullscreen" at bounding box center [434, 117] width 12 height 12
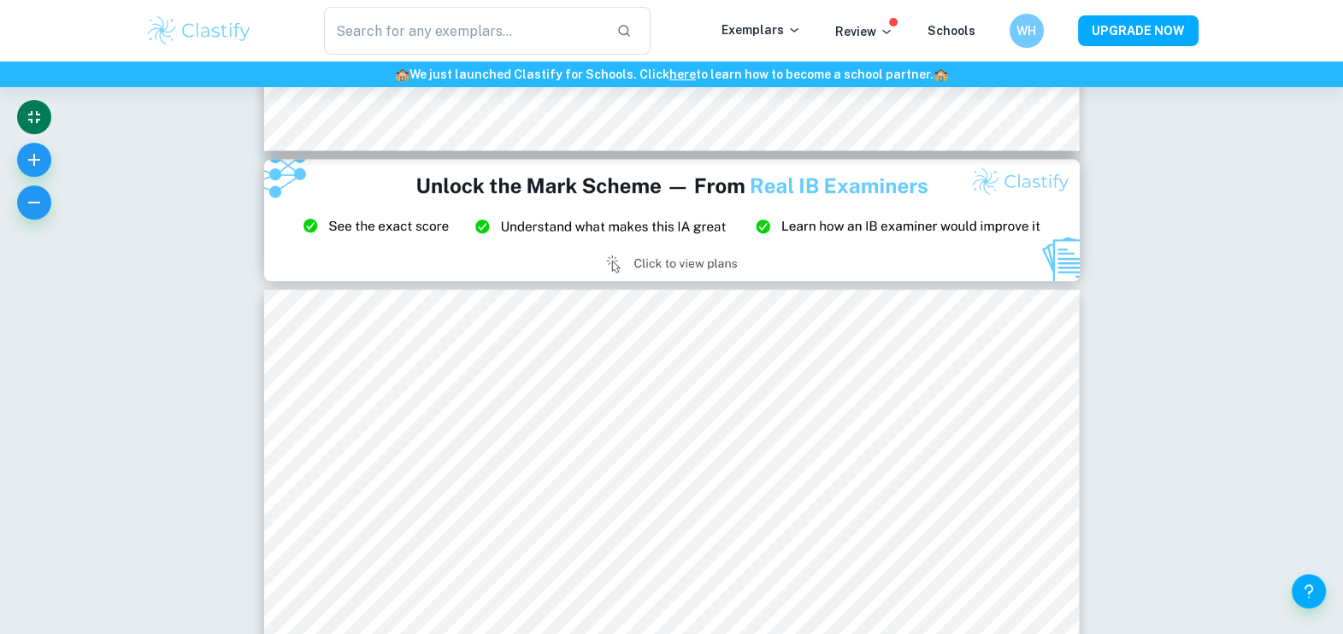
scroll to position [2374, 0]
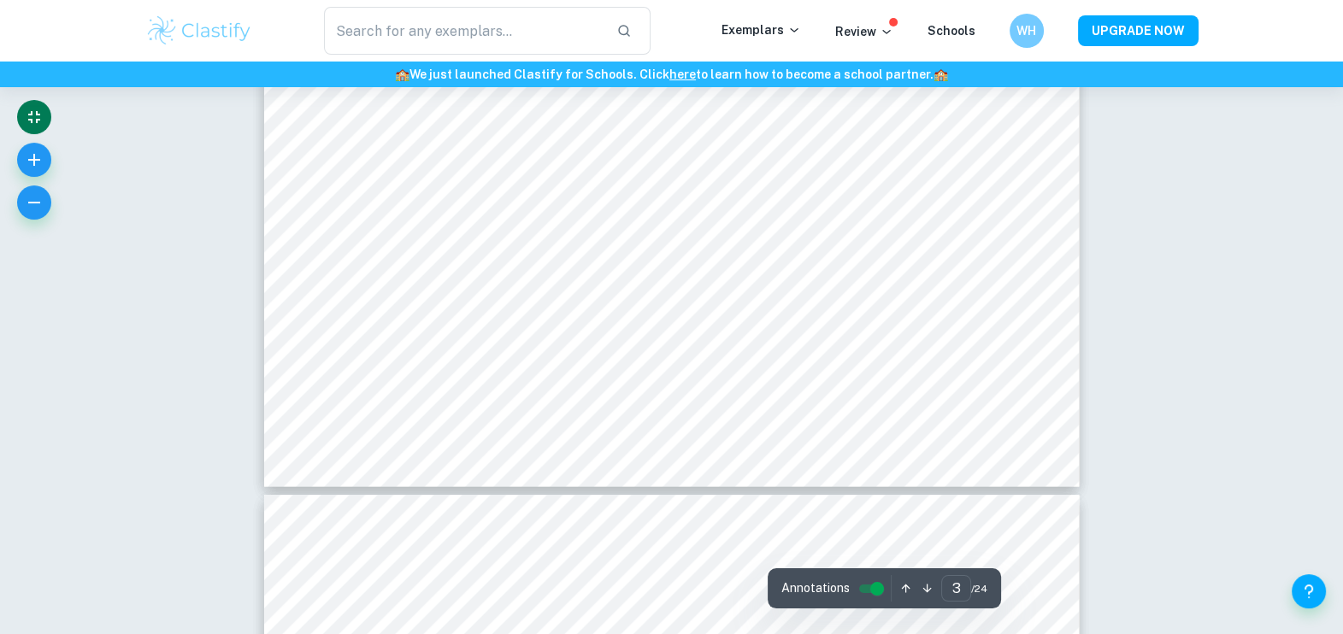
type input "4"
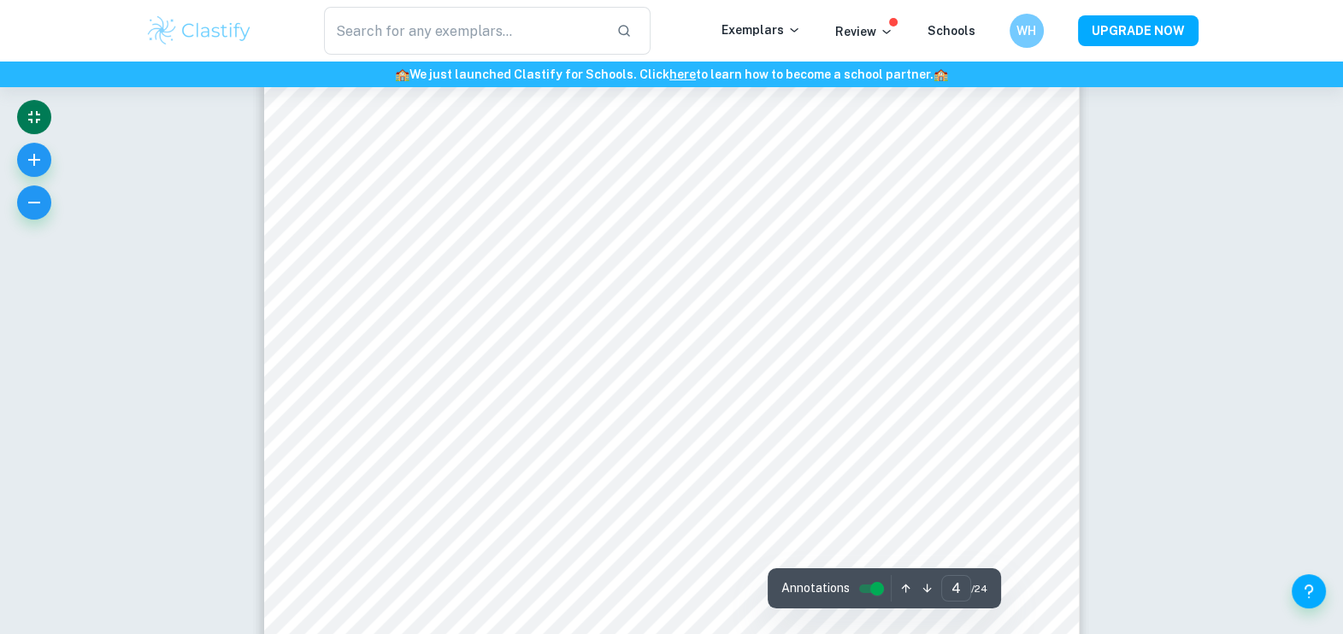
scroll to position [3985, 0]
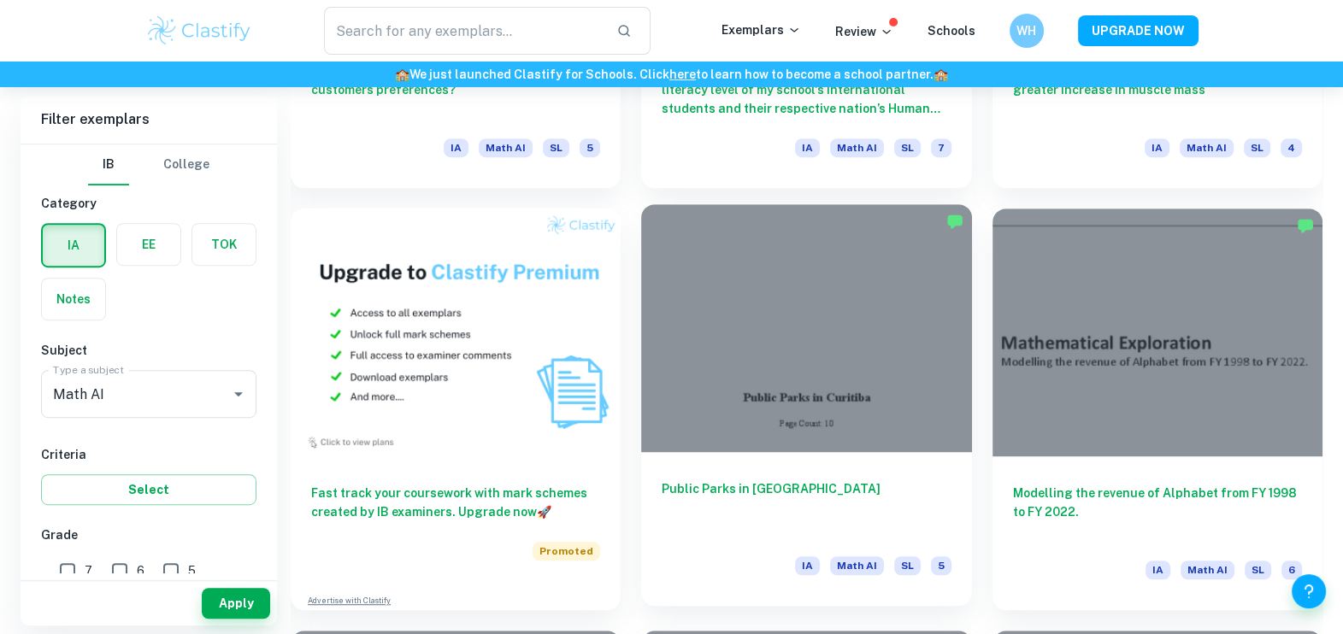
scroll to position [1378, 0]
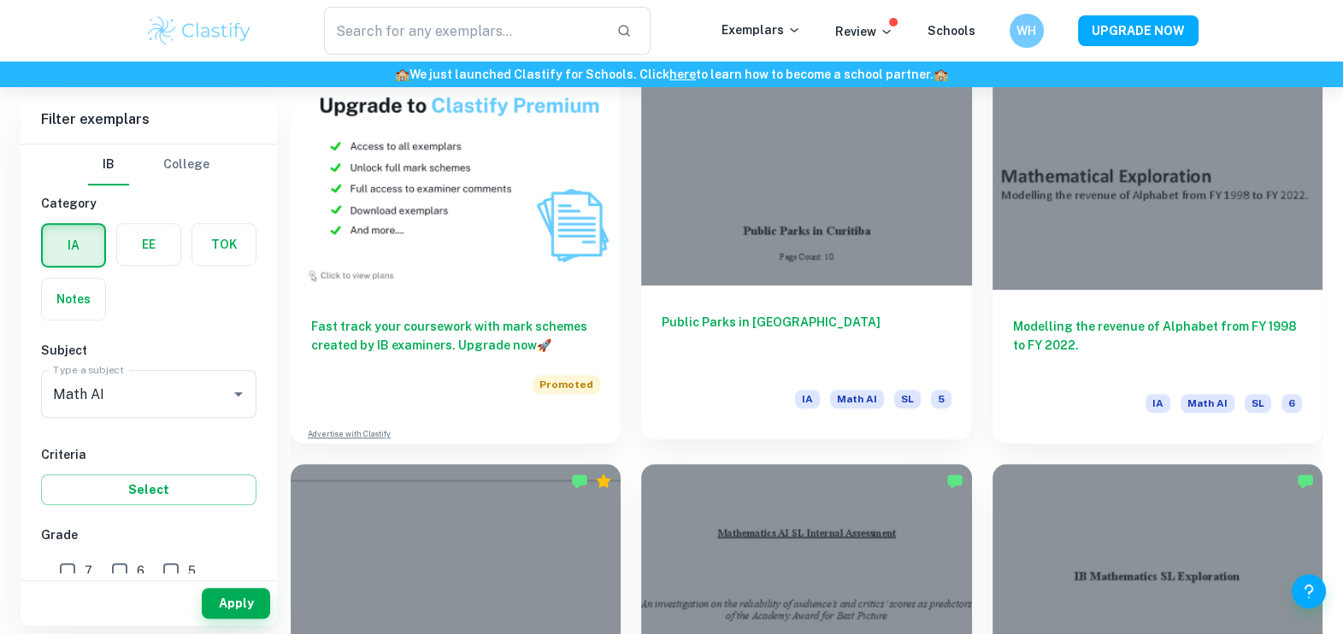
click at [736, 324] on h6 "Public Parks in [GEOGRAPHIC_DATA]" at bounding box center [806, 341] width 289 height 56
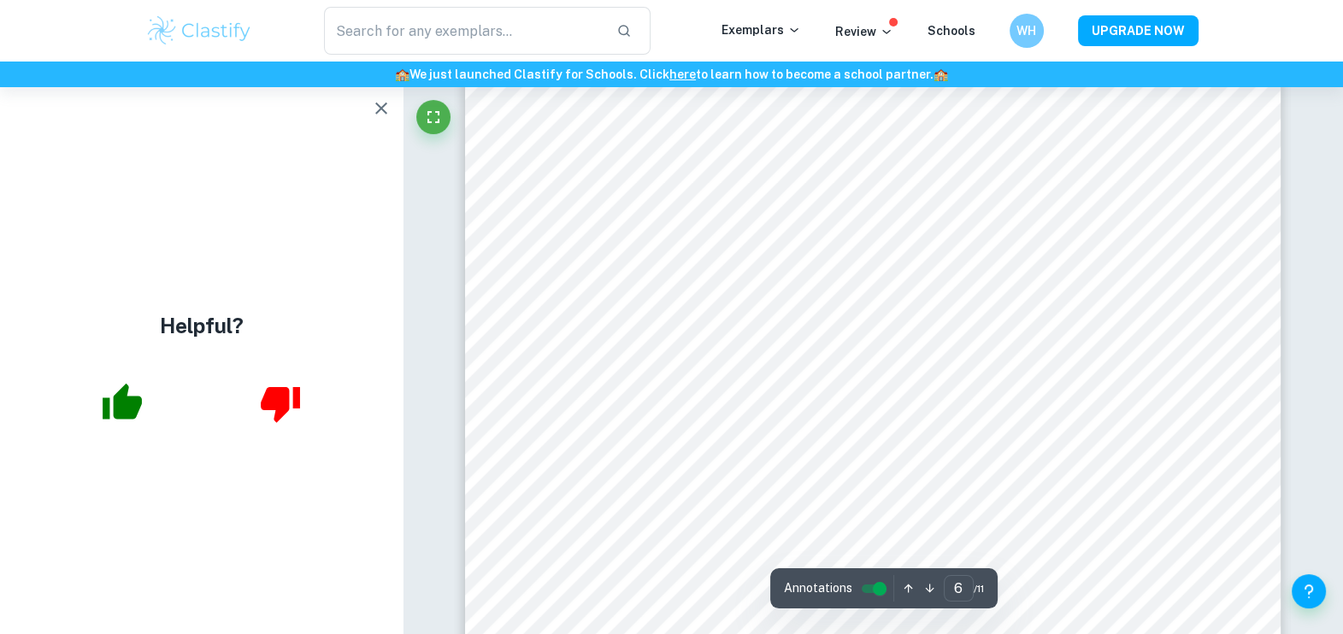
scroll to position [5925, 0]
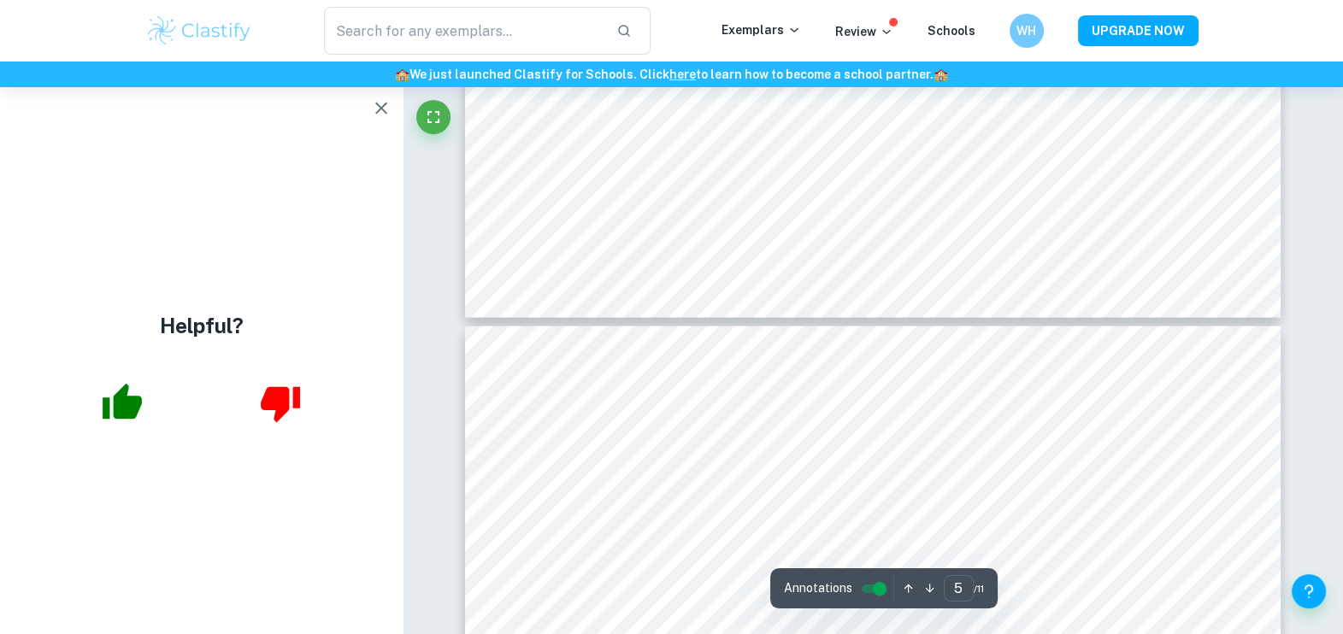
type input "4"
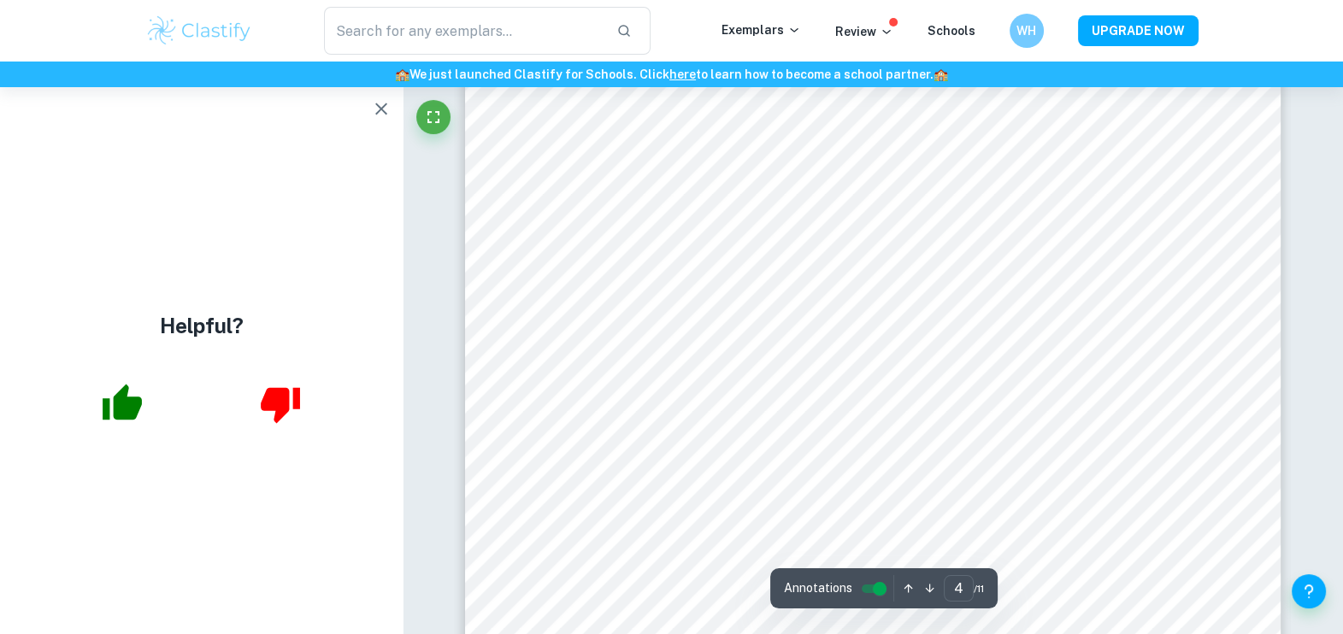
scroll to position [3562, 0]
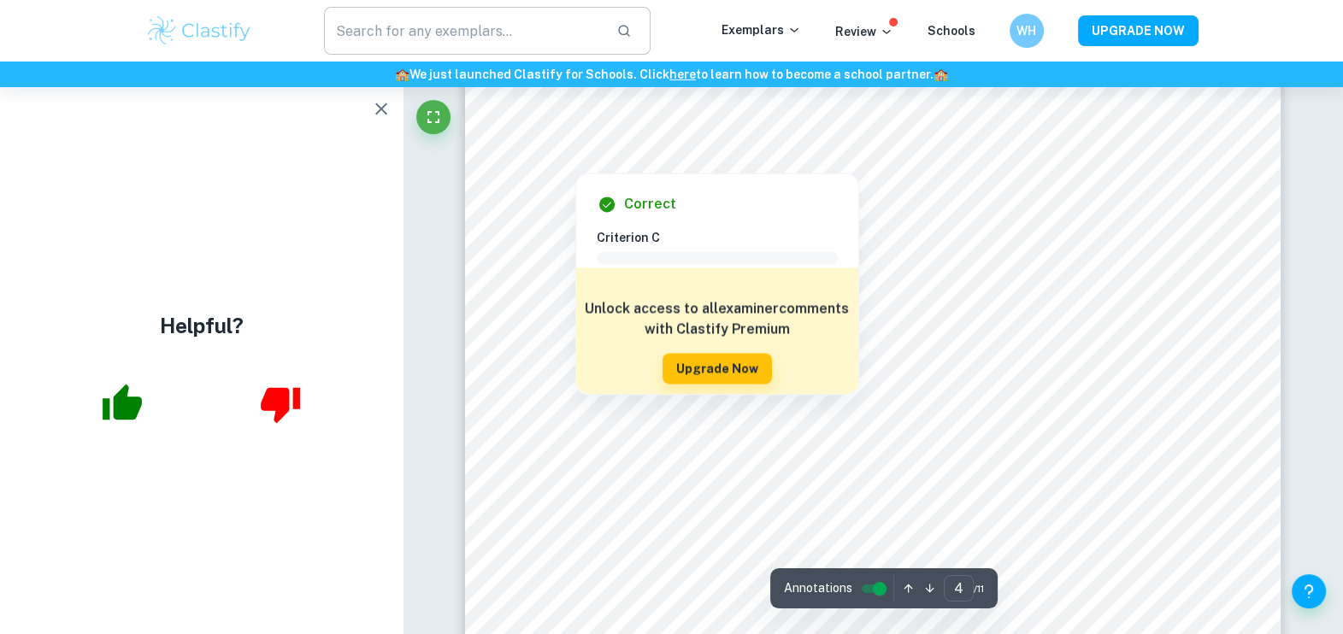
click at [447, 44] on input "text" at bounding box center [464, 31] width 280 height 48
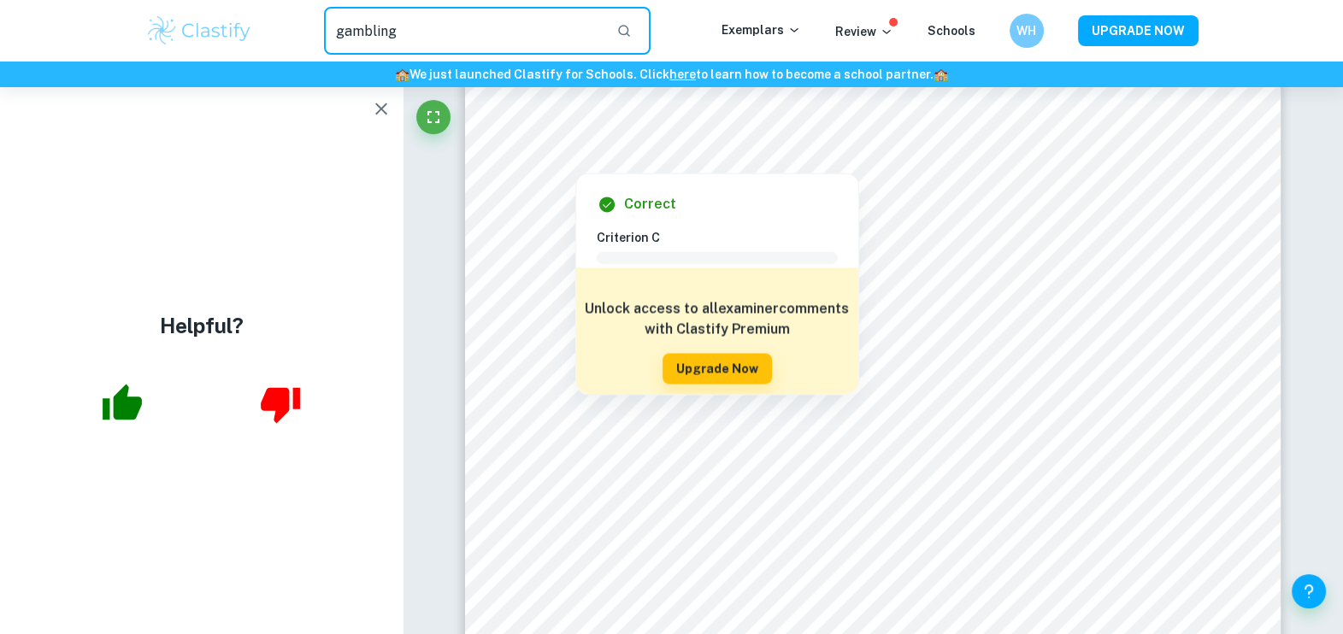
type input "gambling"
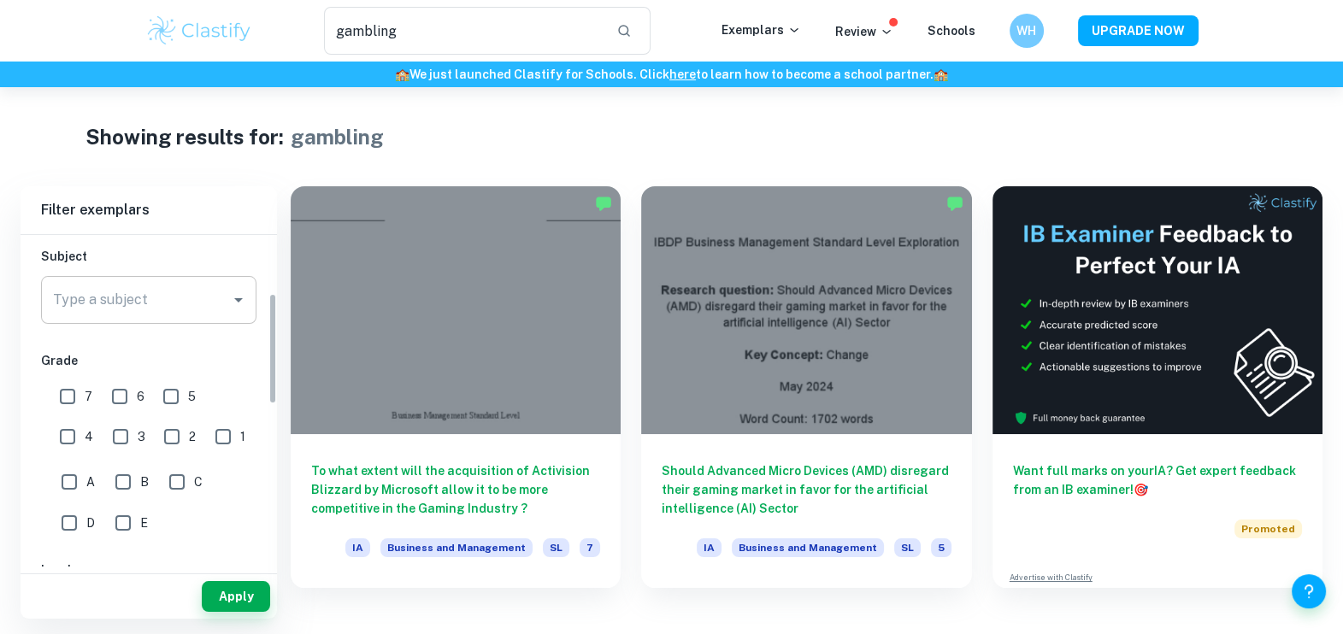
scroll to position [174, 0]
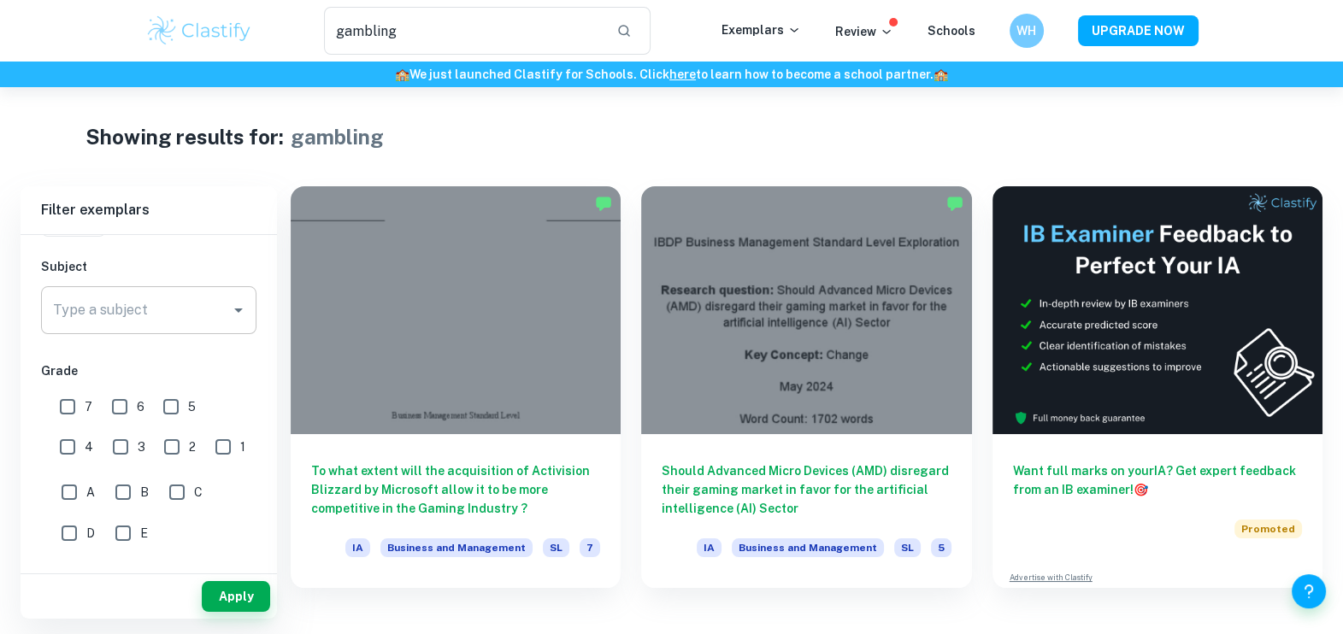
click at [199, 295] on input "Type a subject" at bounding box center [136, 310] width 174 height 32
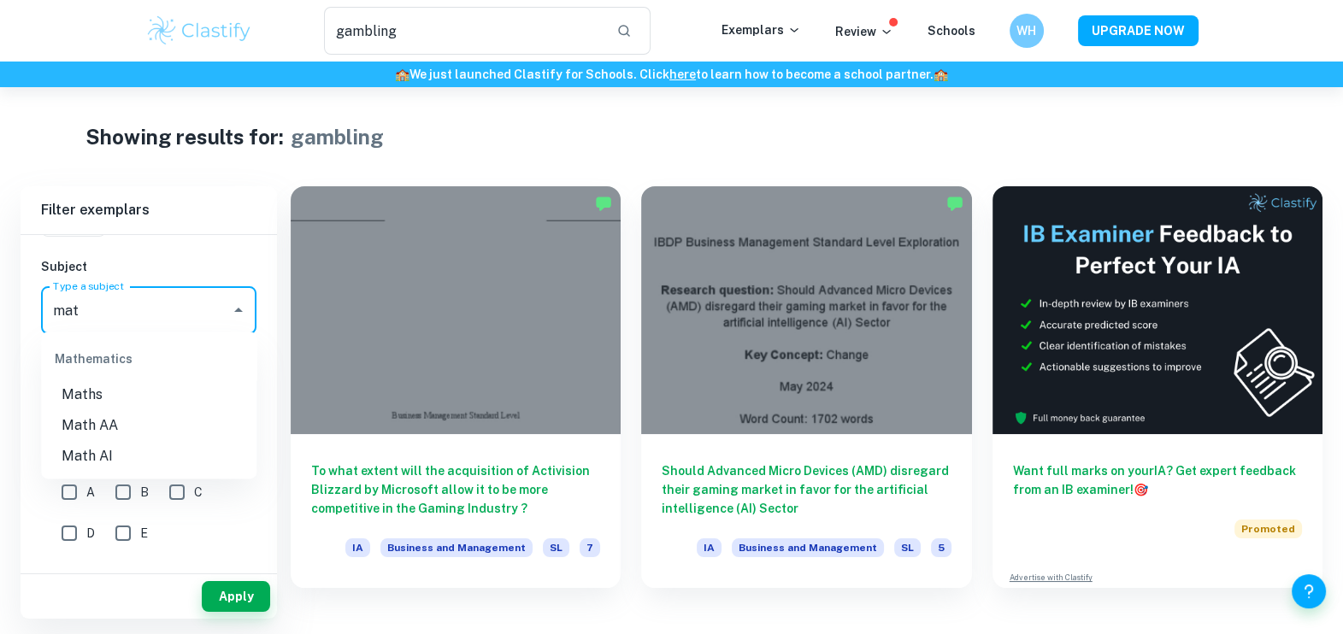
click at [119, 457] on li "Math AI" at bounding box center [148, 456] width 215 height 31
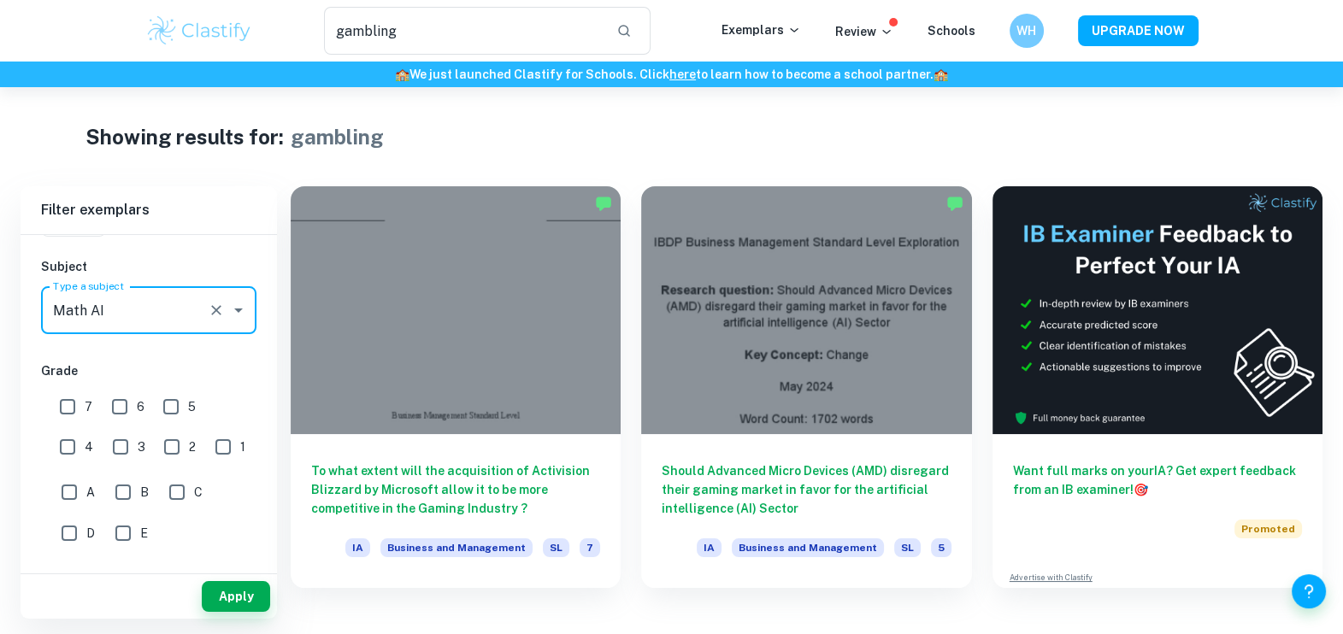
type input "Math AI"
click at [232, 591] on button "Apply" at bounding box center [236, 596] width 68 height 31
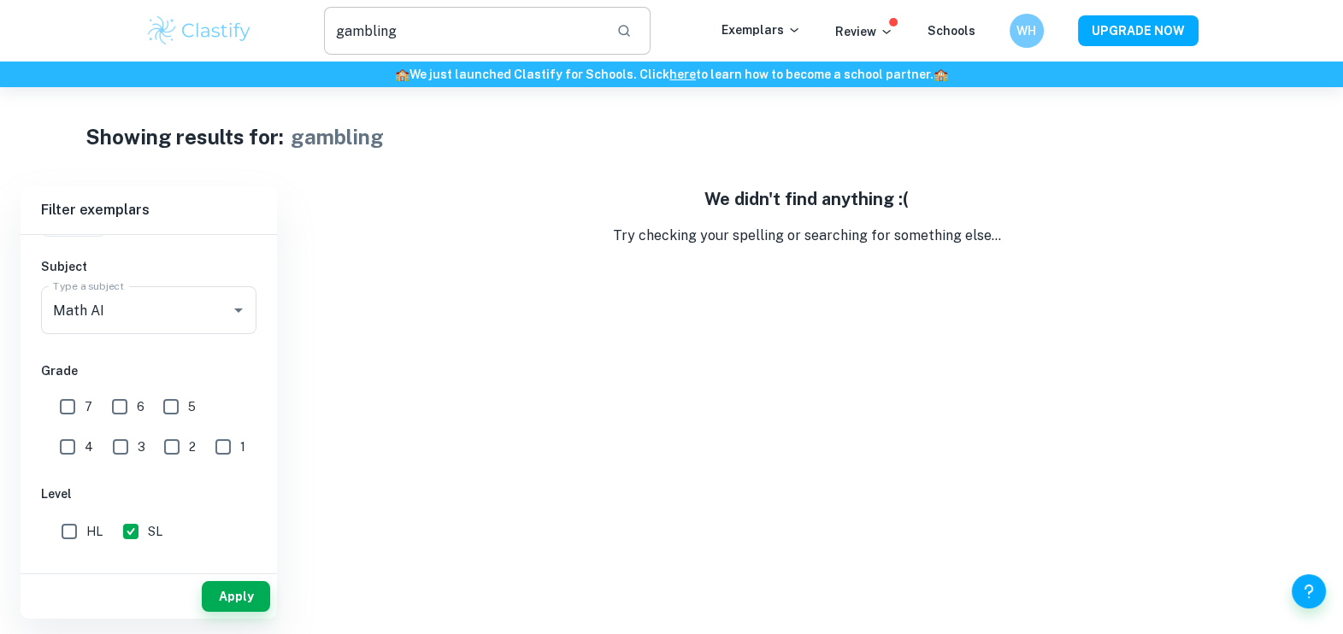
click at [426, 43] on input "gambling" at bounding box center [464, 31] width 280 height 48
type input "g"
click at [233, 589] on button "Apply" at bounding box center [236, 596] width 68 height 31
type input "gambling"
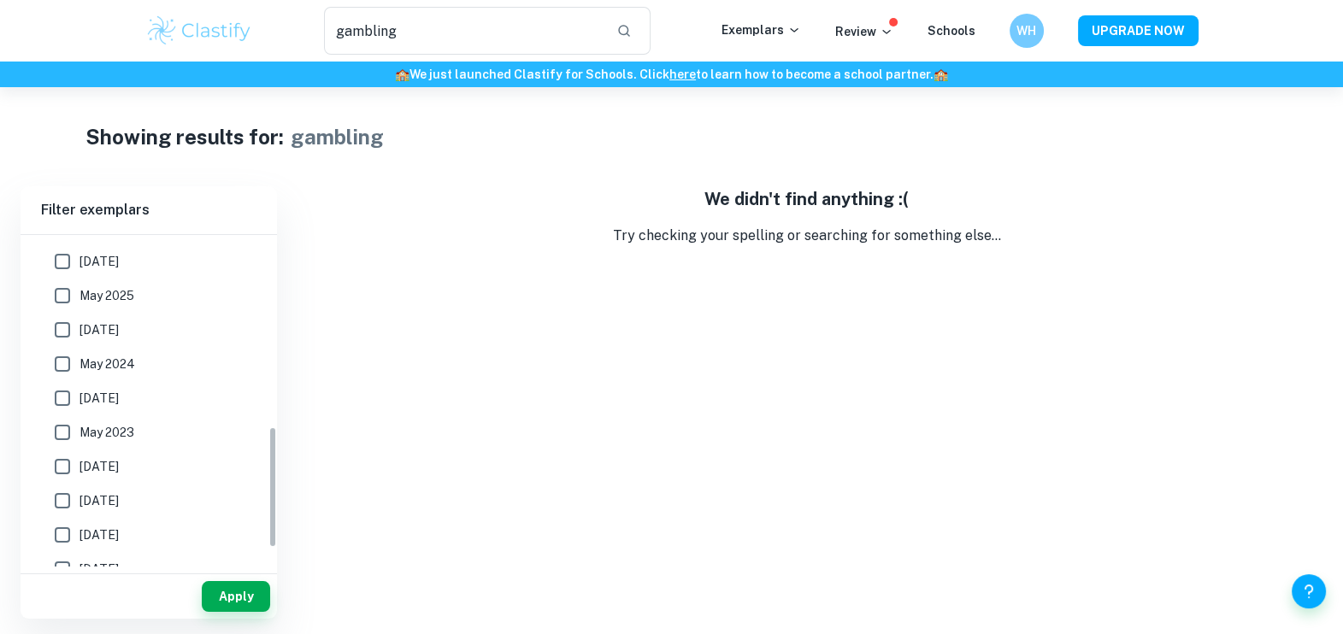
scroll to position [574, 0]
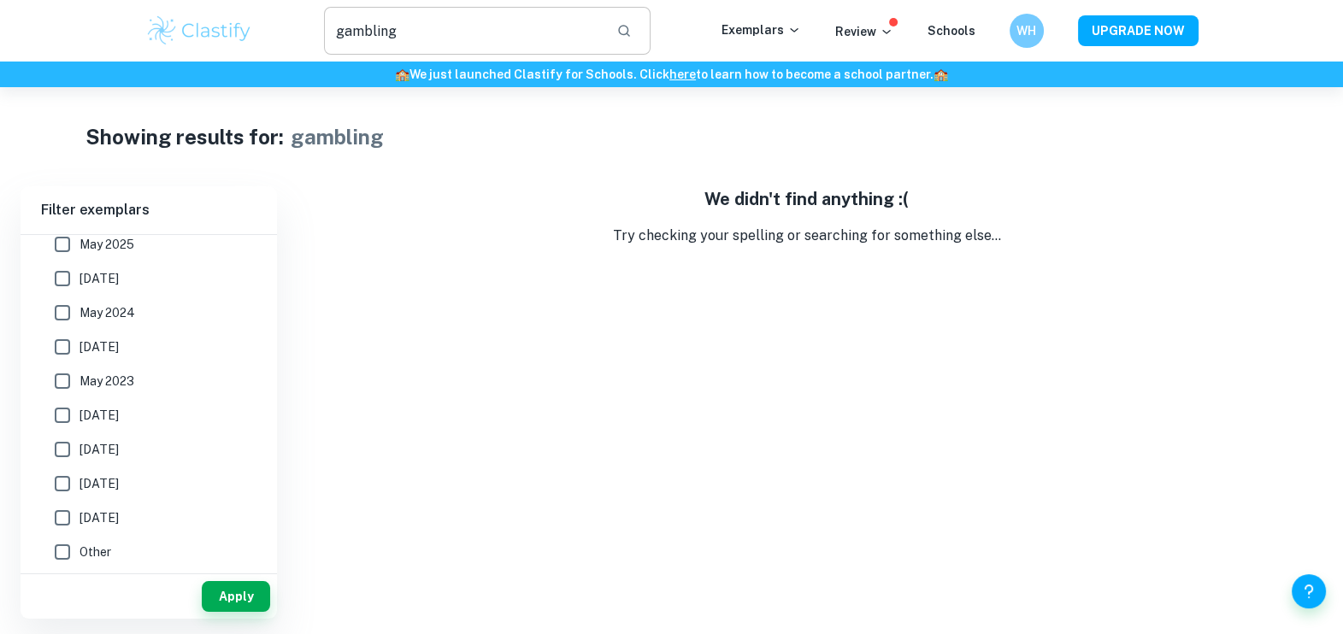
click at [385, 44] on input "gambling" at bounding box center [464, 31] width 280 height 48
click at [632, 29] on icon "button" at bounding box center [623, 30] width 15 height 15
click at [628, 38] on button "button" at bounding box center [624, 30] width 29 height 29
click at [721, 47] on div "​" at bounding box center [487, 31] width 468 height 48
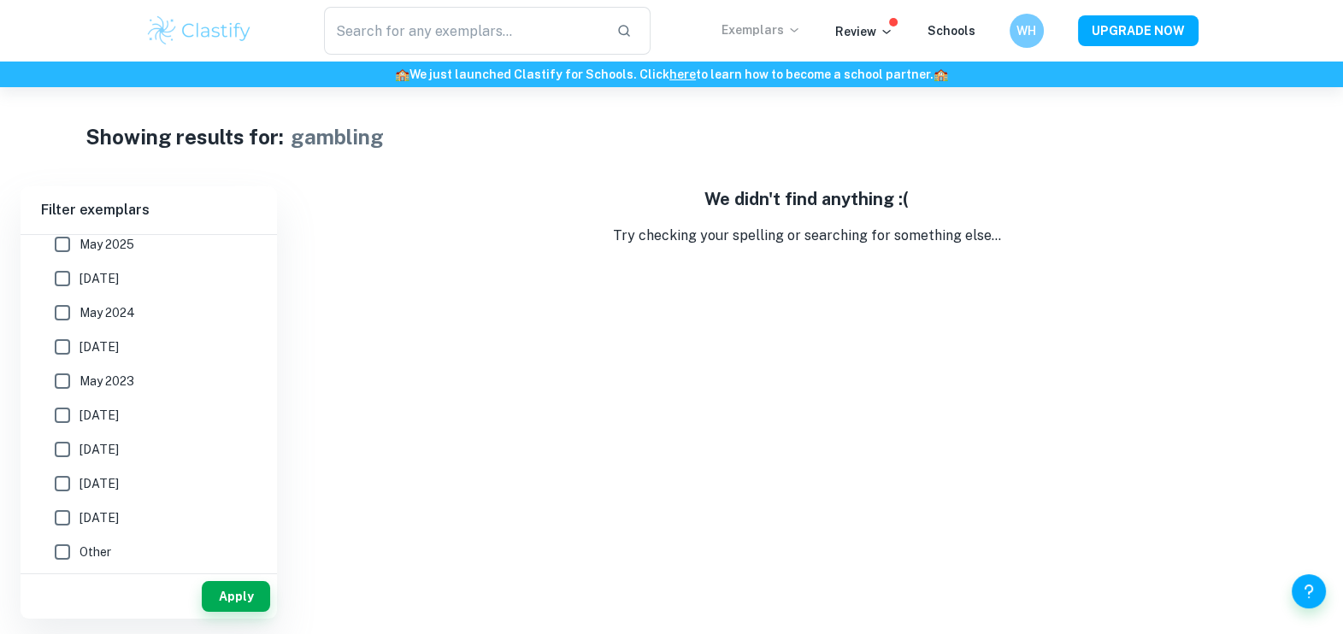
click at [747, 34] on p "Exemplars" at bounding box center [762, 30] width 80 height 19
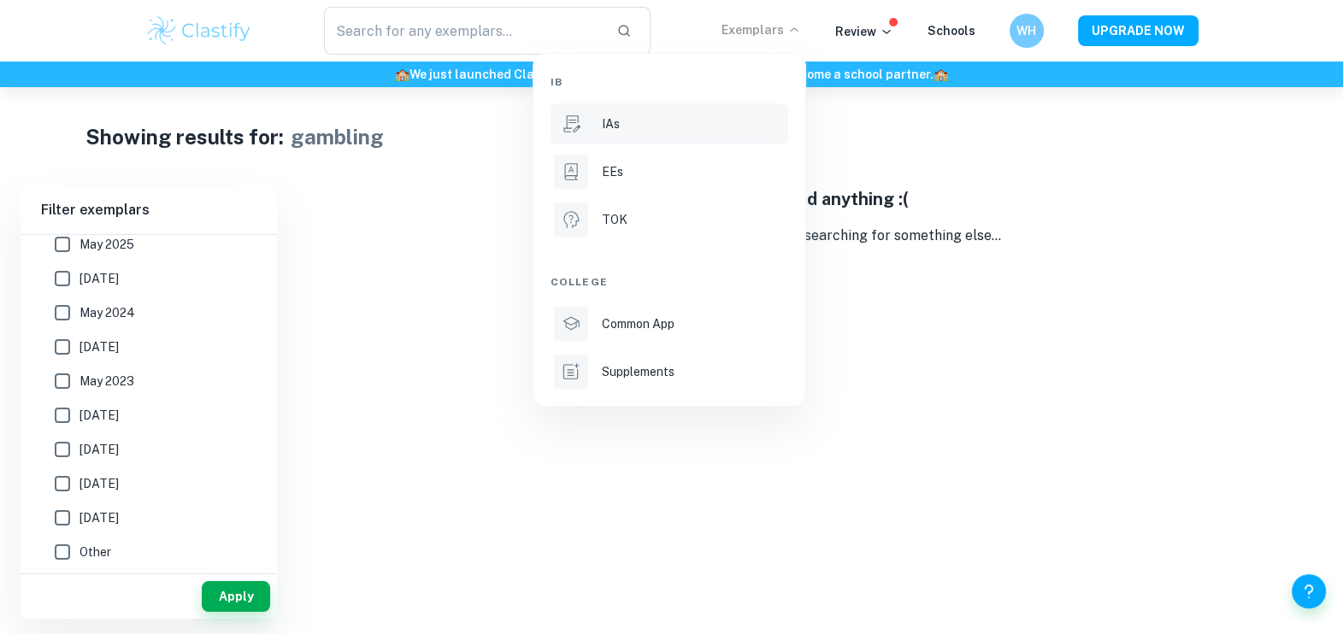
click at [635, 127] on div "IAs" at bounding box center [693, 124] width 183 height 19
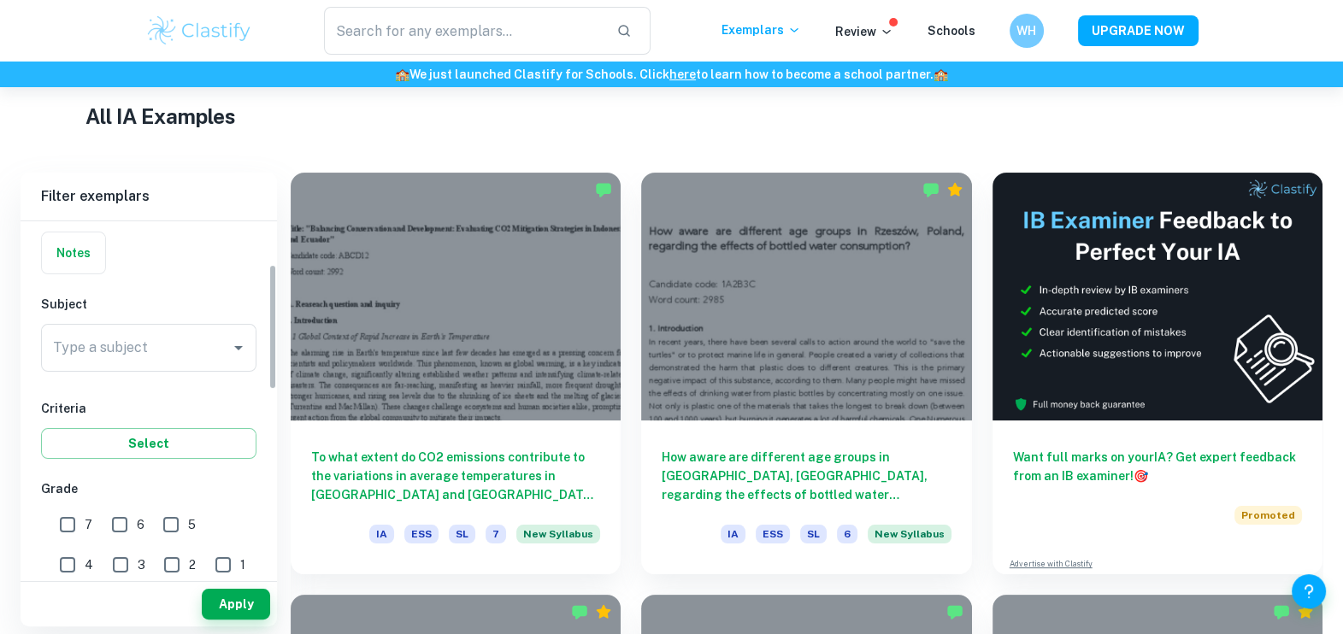
scroll to position [120, 0]
click at [209, 355] on input "Type a subject" at bounding box center [136, 351] width 174 height 32
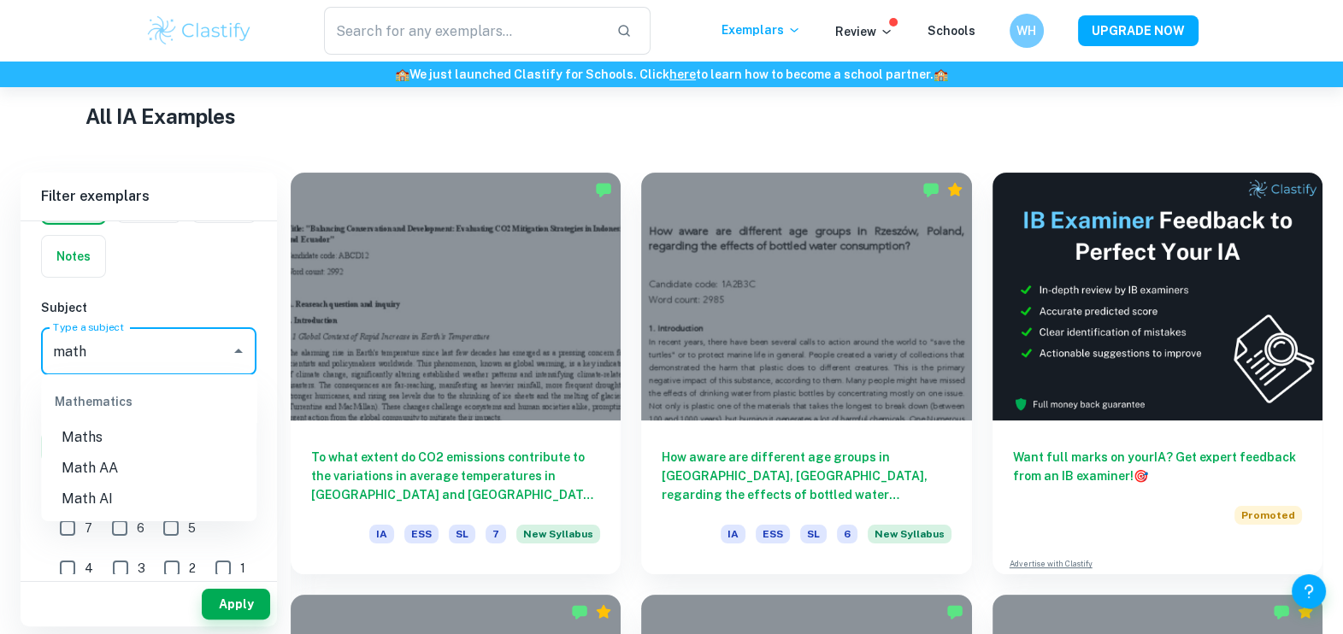
click at [97, 493] on li "Math AI" at bounding box center [148, 499] width 215 height 31
type input "Math AI"
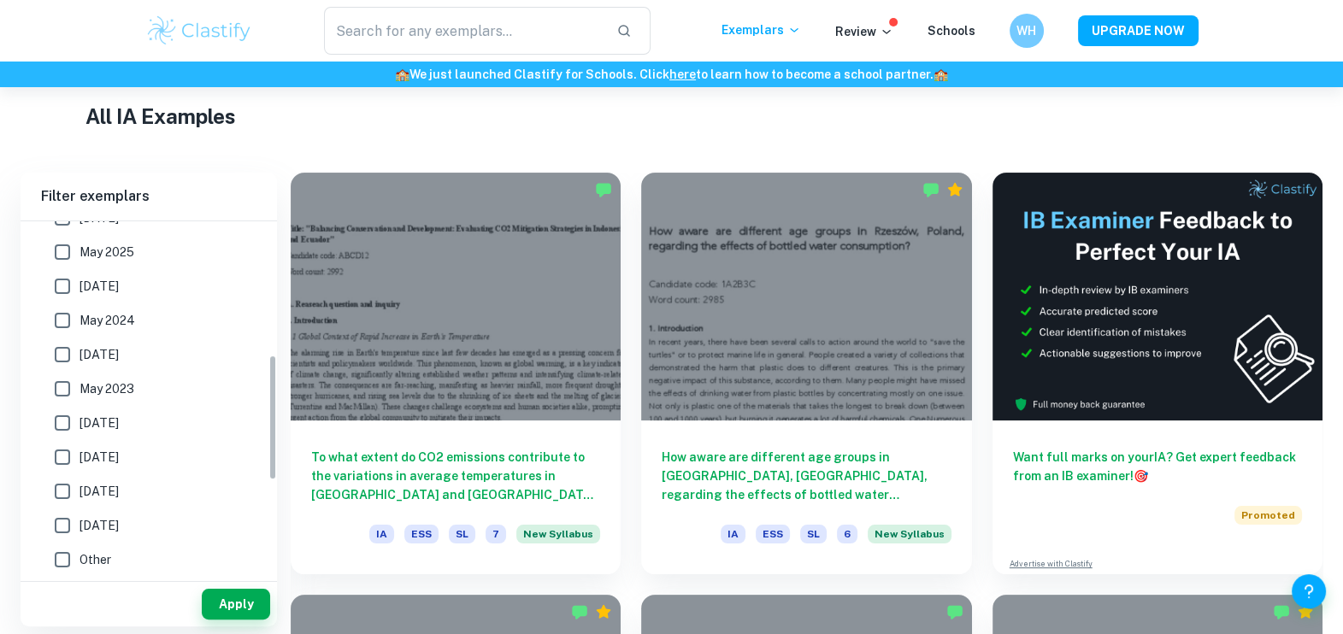
scroll to position [286, 0]
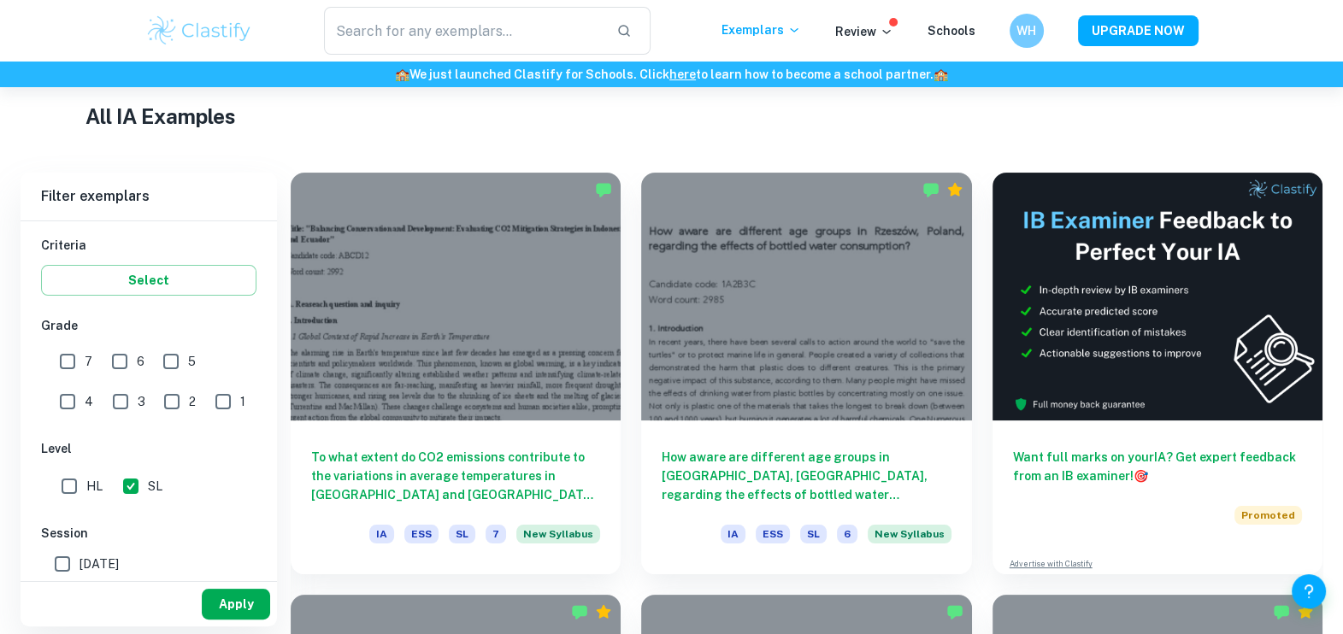
click at [222, 599] on button "Apply" at bounding box center [236, 604] width 68 height 31
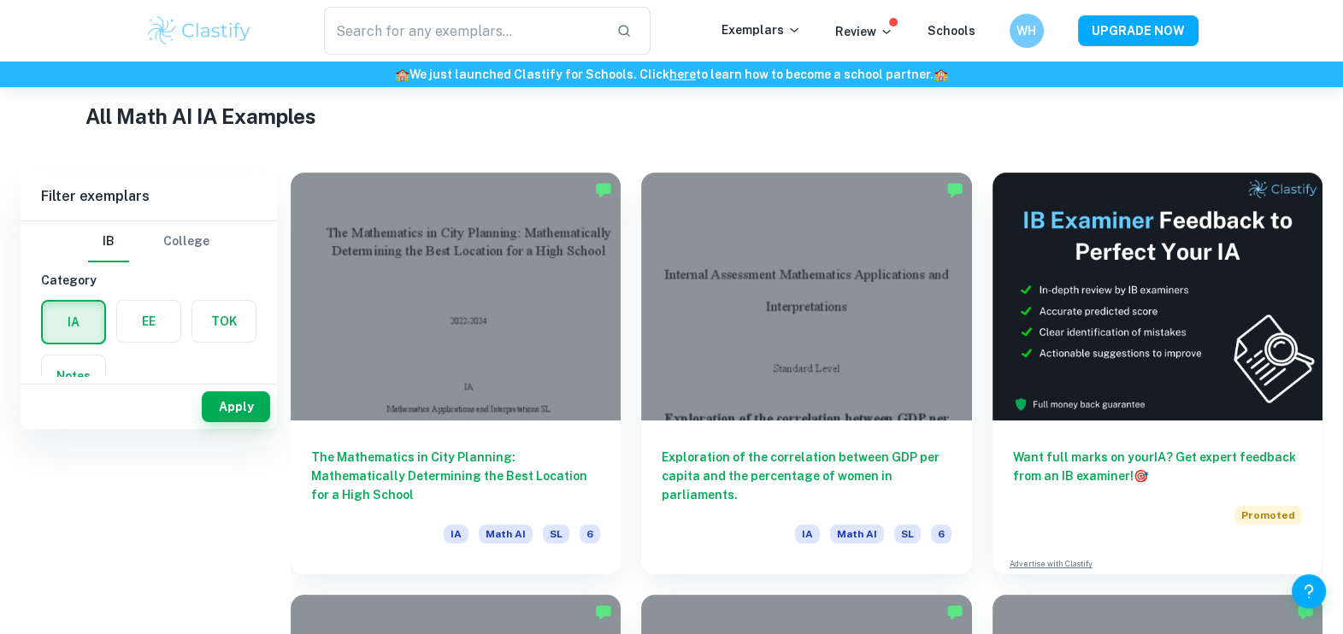
scroll to position [147, 0]
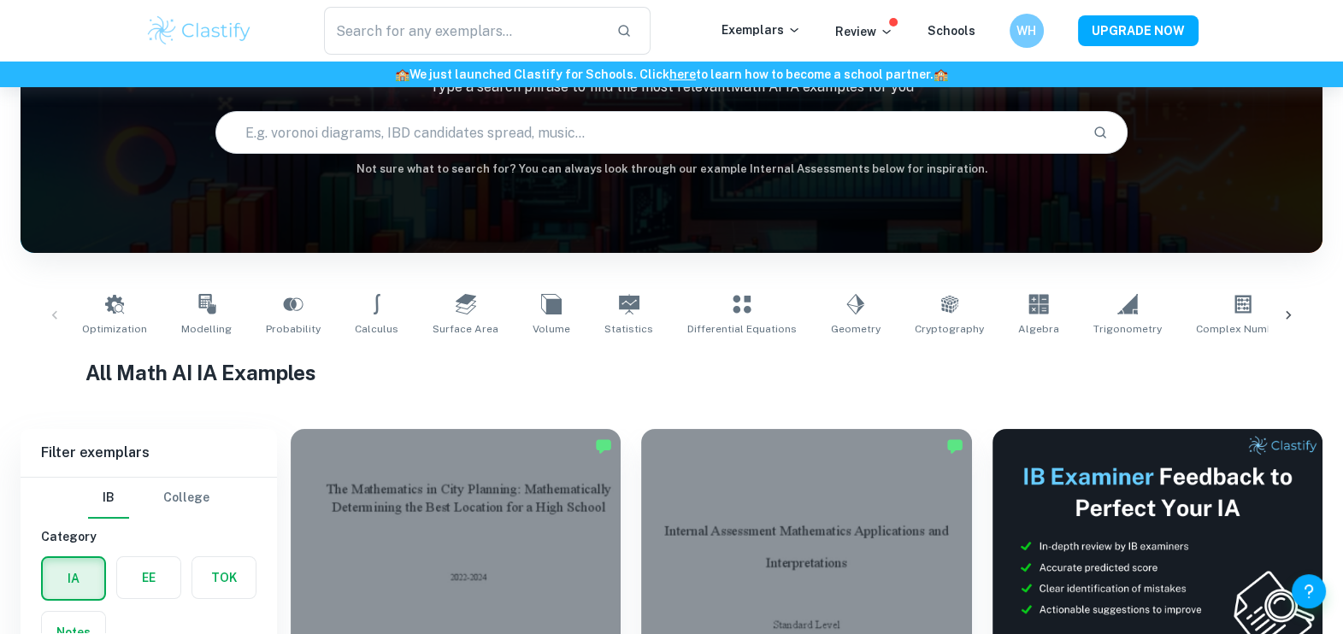
click at [298, 293] on link "Probability" at bounding box center [293, 315] width 68 height 56
type input "Probability"
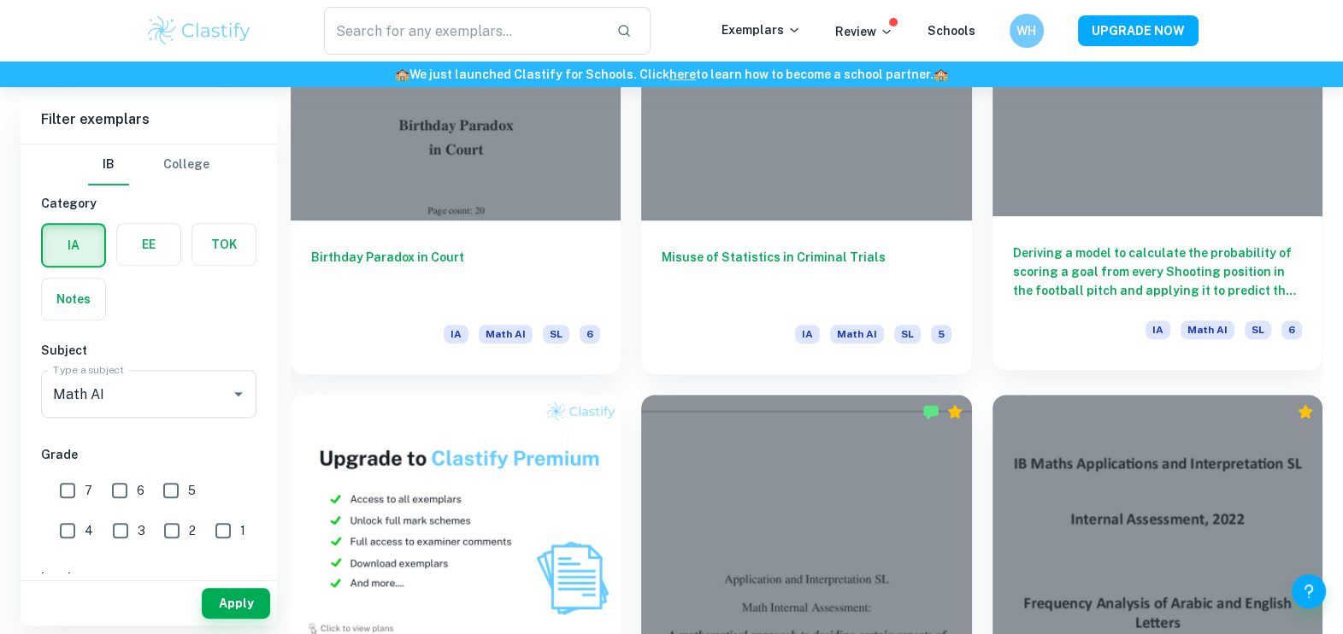
scroll to position [1023, 0]
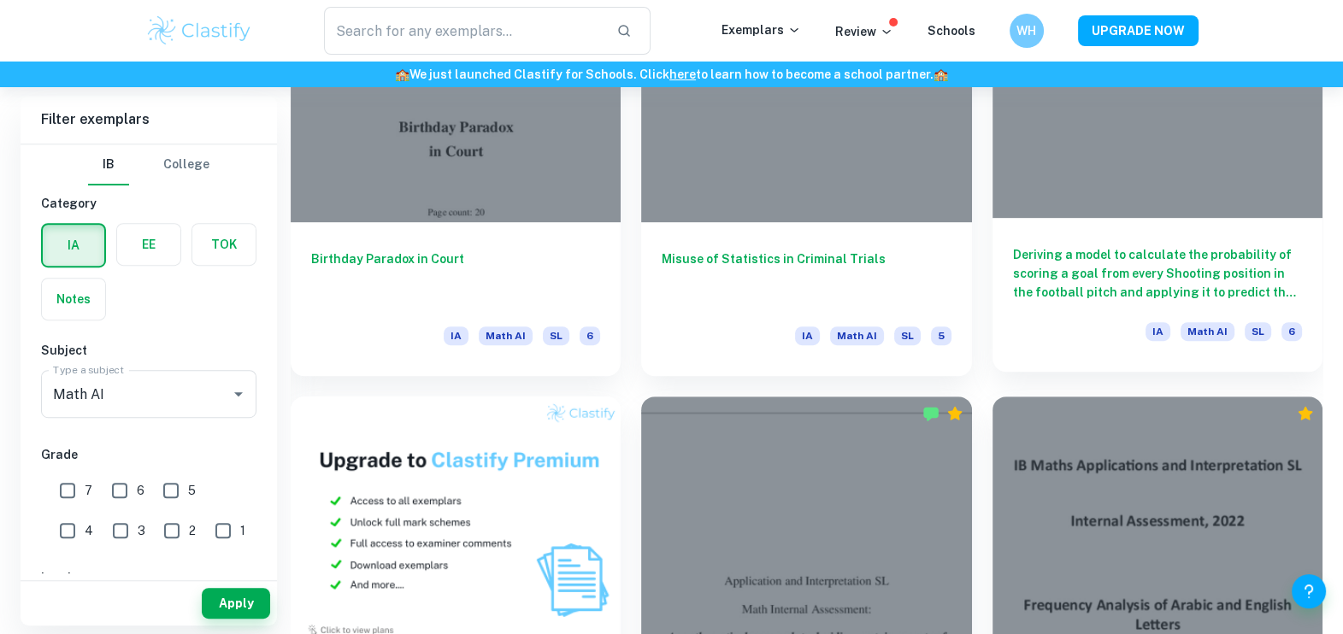
click at [1117, 282] on h6 "Deriving a model to calculate the probability of scoring a goal from every Shoo…" at bounding box center [1157, 273] width 289 height 56
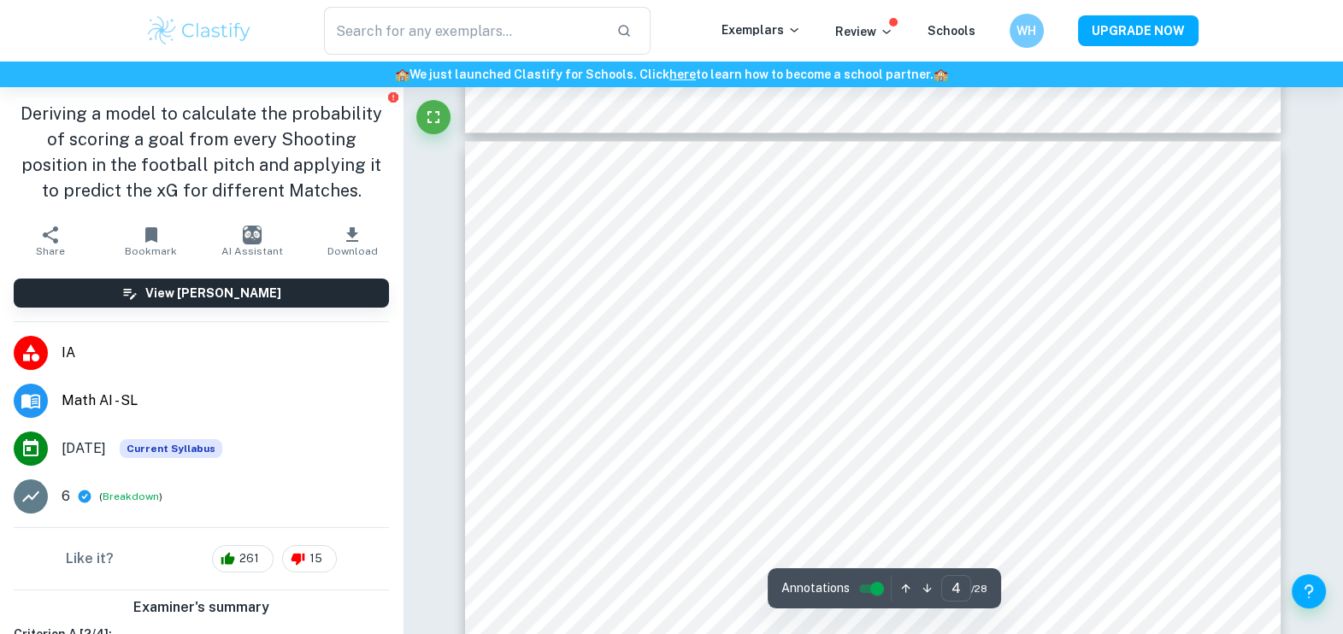
scroll to position [4106, 0]
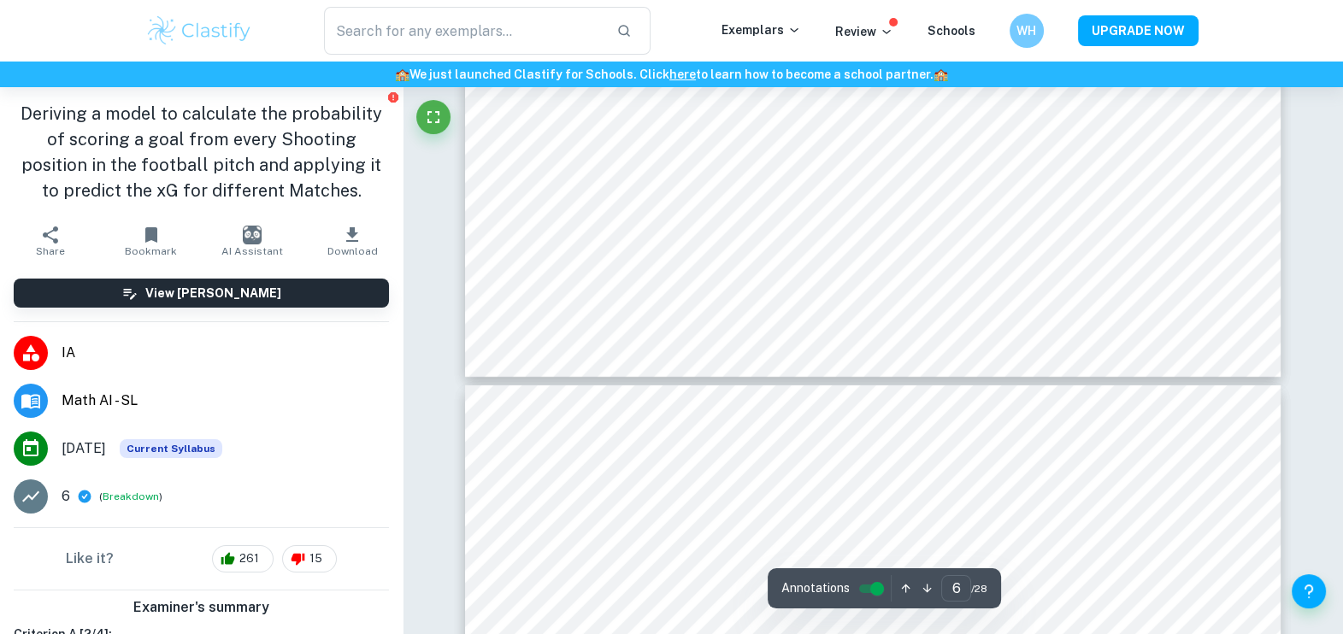
type input "7"
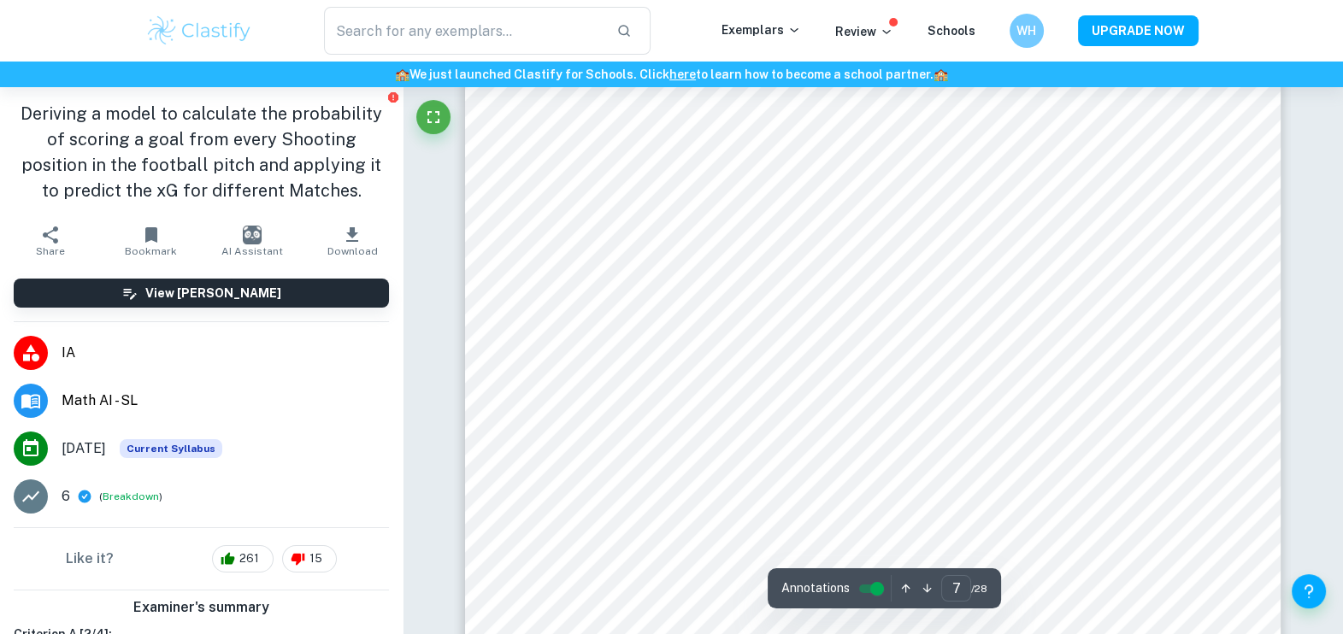
scroll to position [7521, 0]
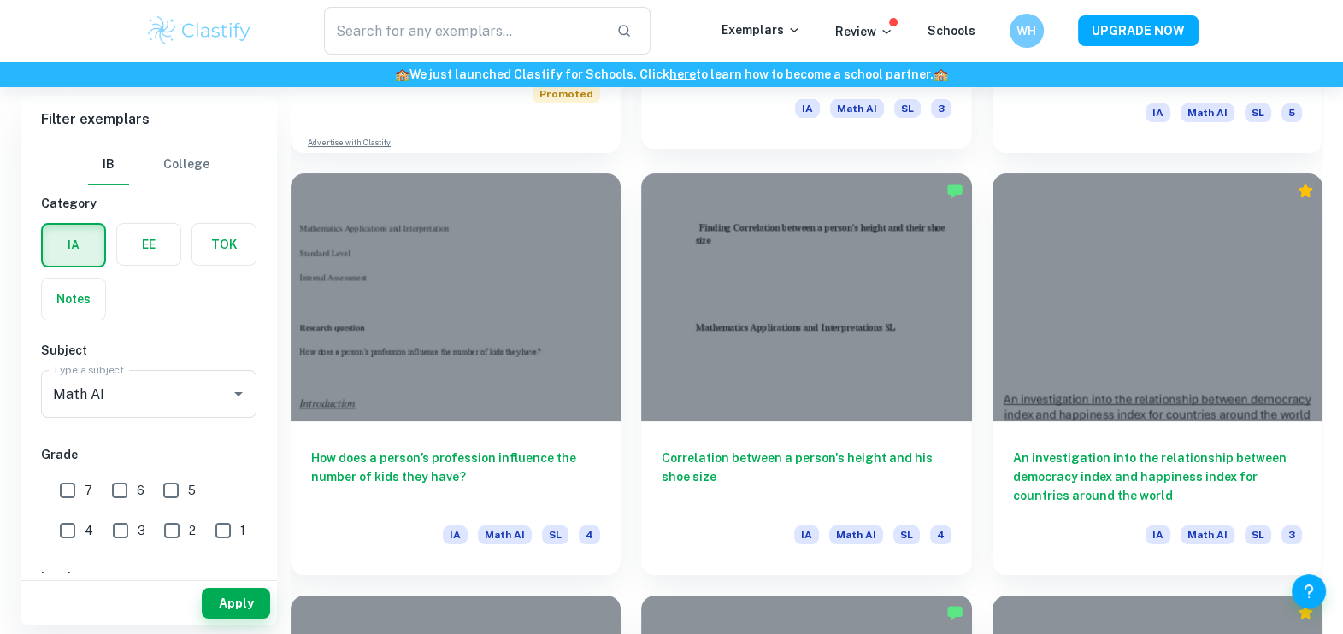
scroll to position [8423, 0]
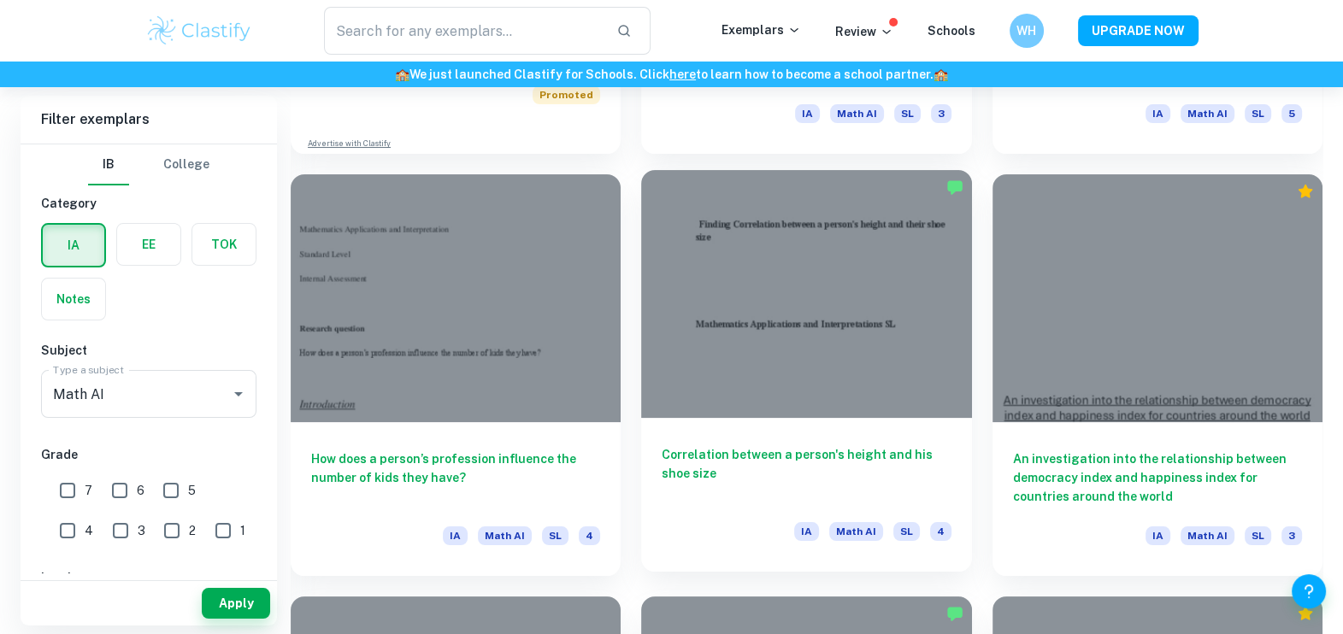
click at [790, 376] on div at bounding box center [806, 294] width 330 height 248
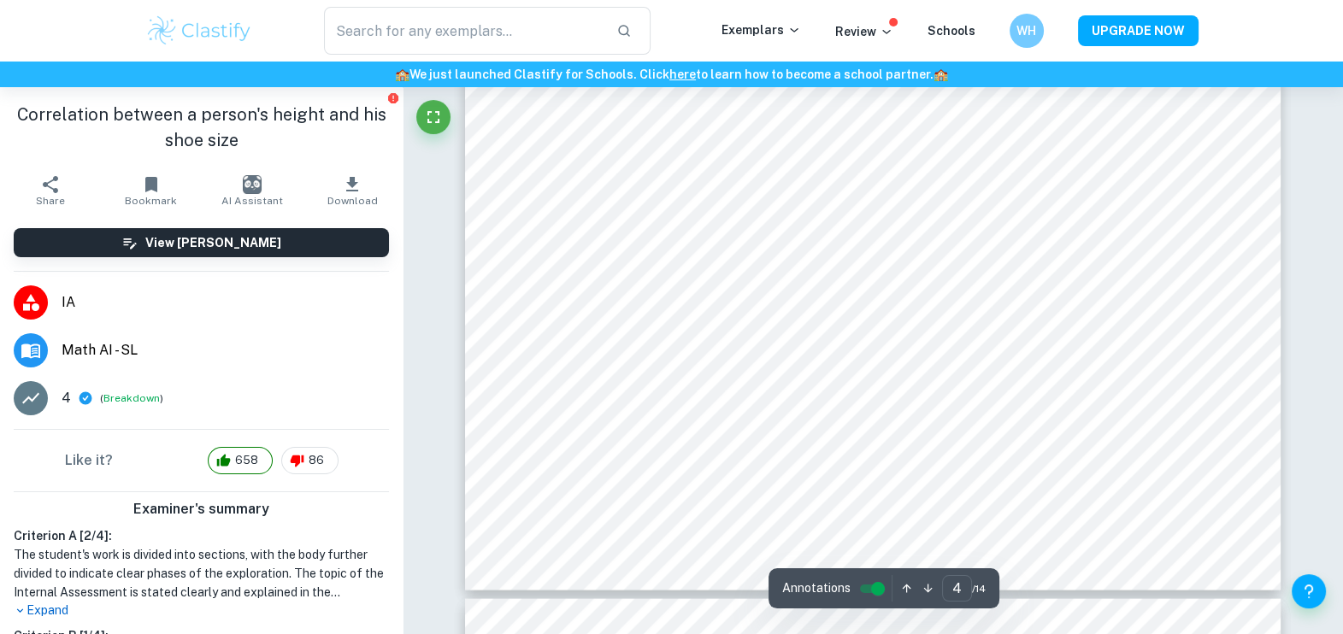
scroll to position [4020, 0]
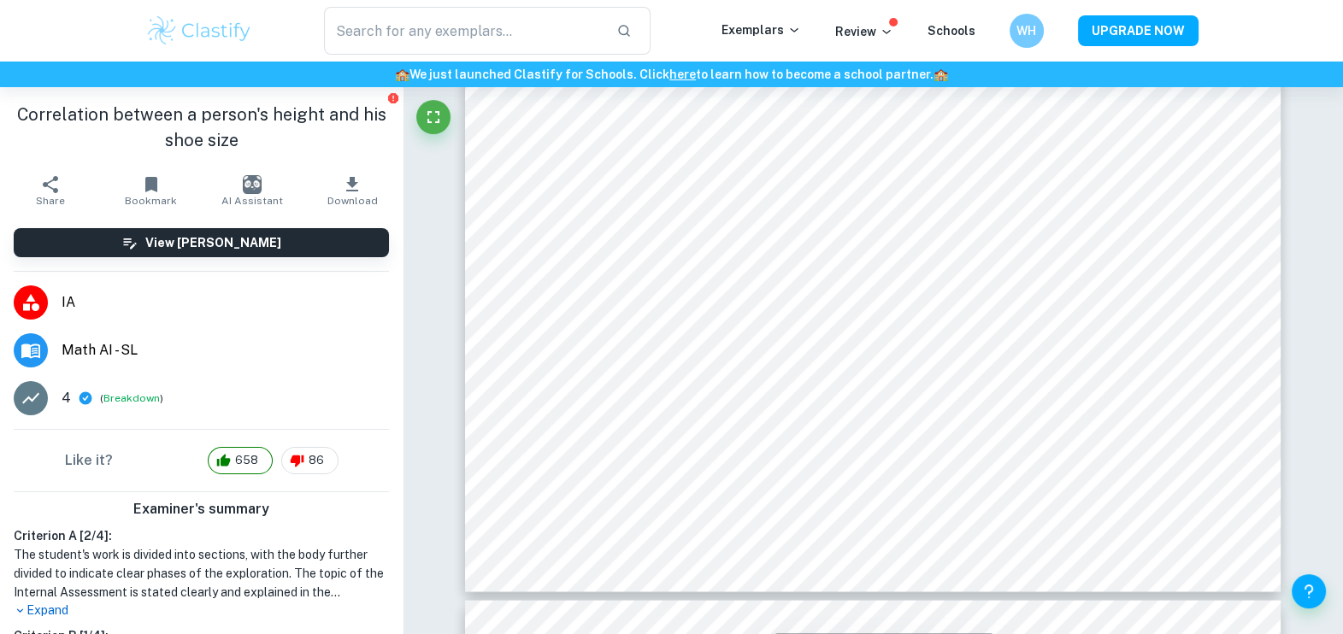
type input "5"
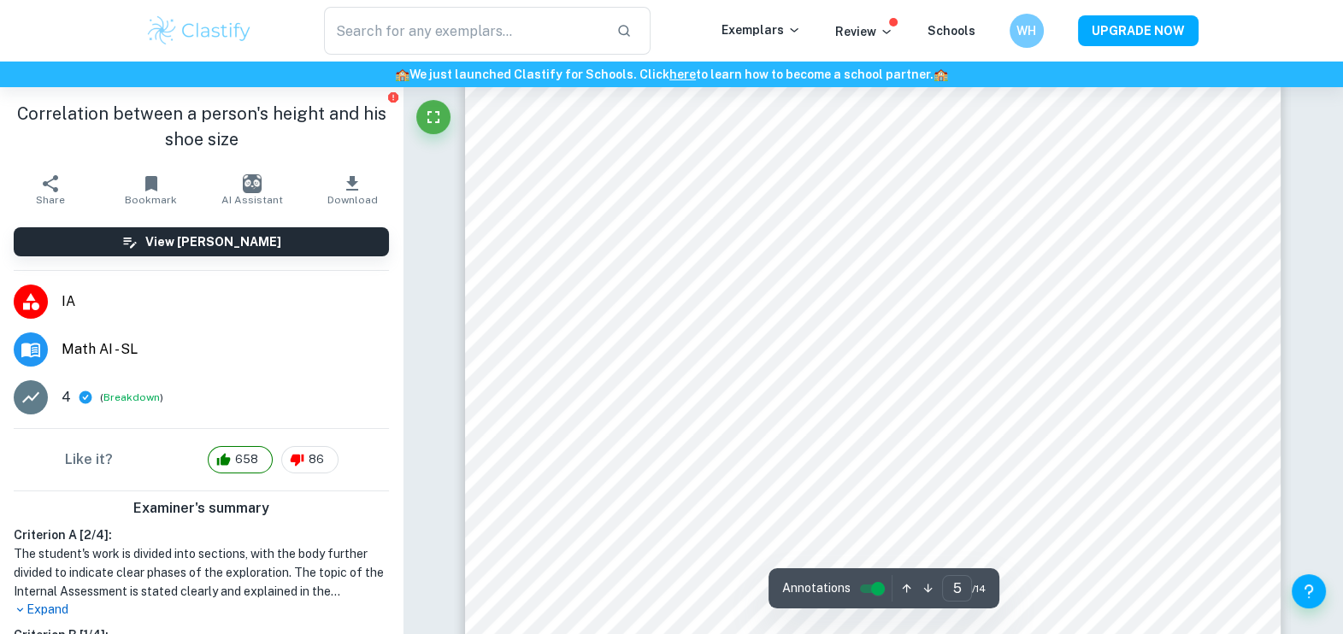
scroll to position [4595, 0]
click at [625, 208] on div at bounding box center [853, 224] width 516 height 54
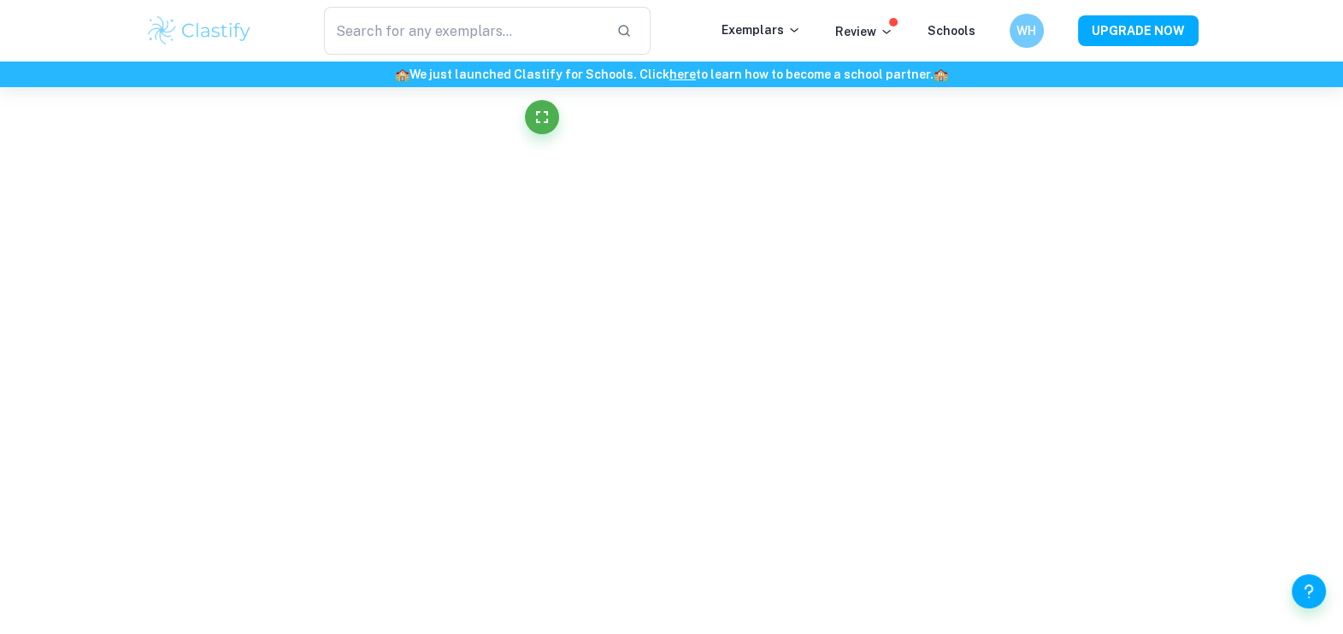
scroll to position [4639, 0]
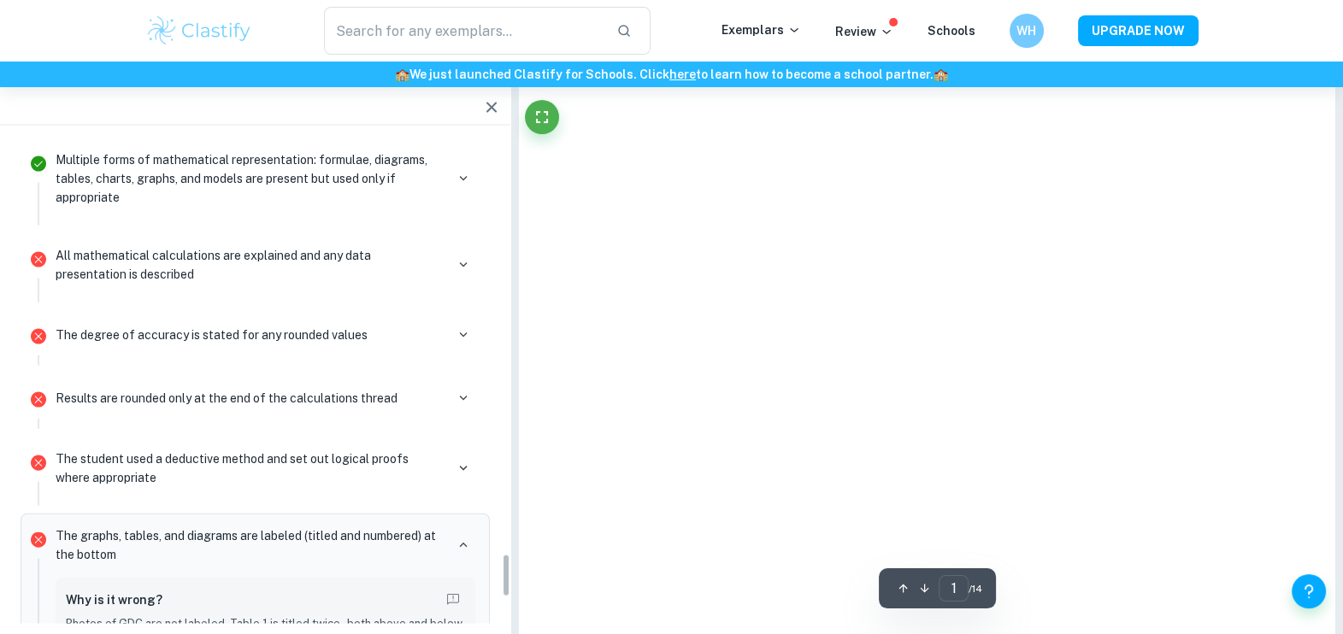
type input "5"
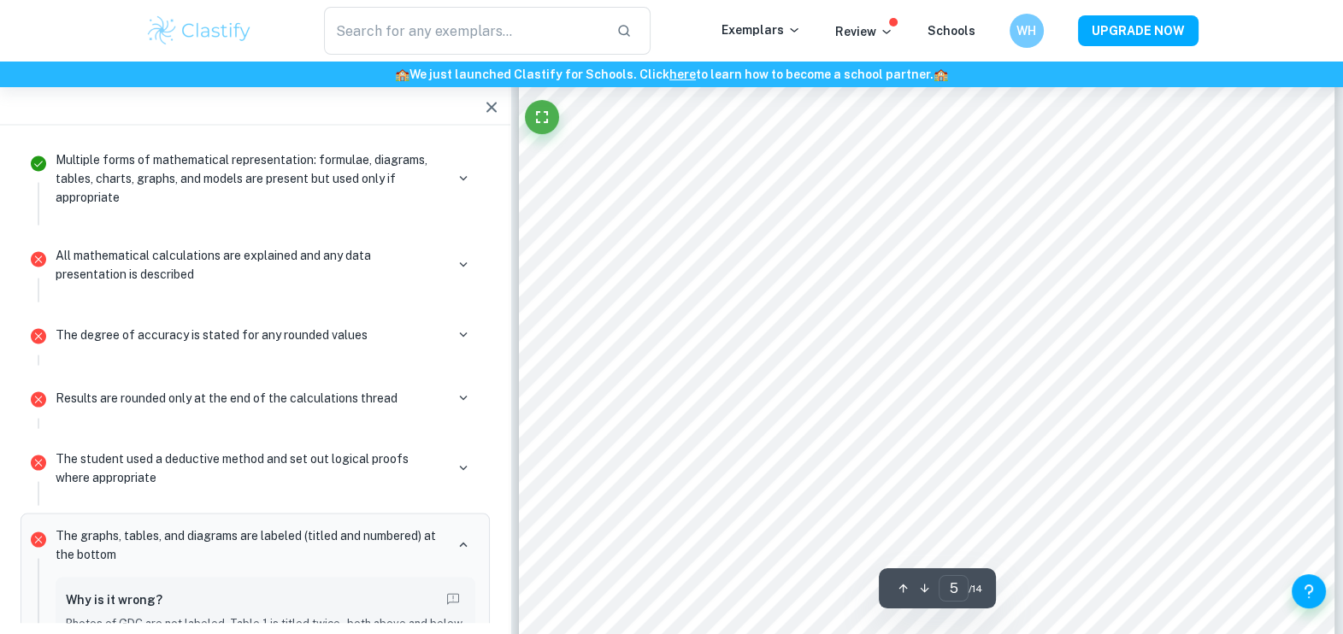
scroll to position [4320, 0]
click at [485, 102] on icon "button" at bounding box center [491, 107] width 21 height 21
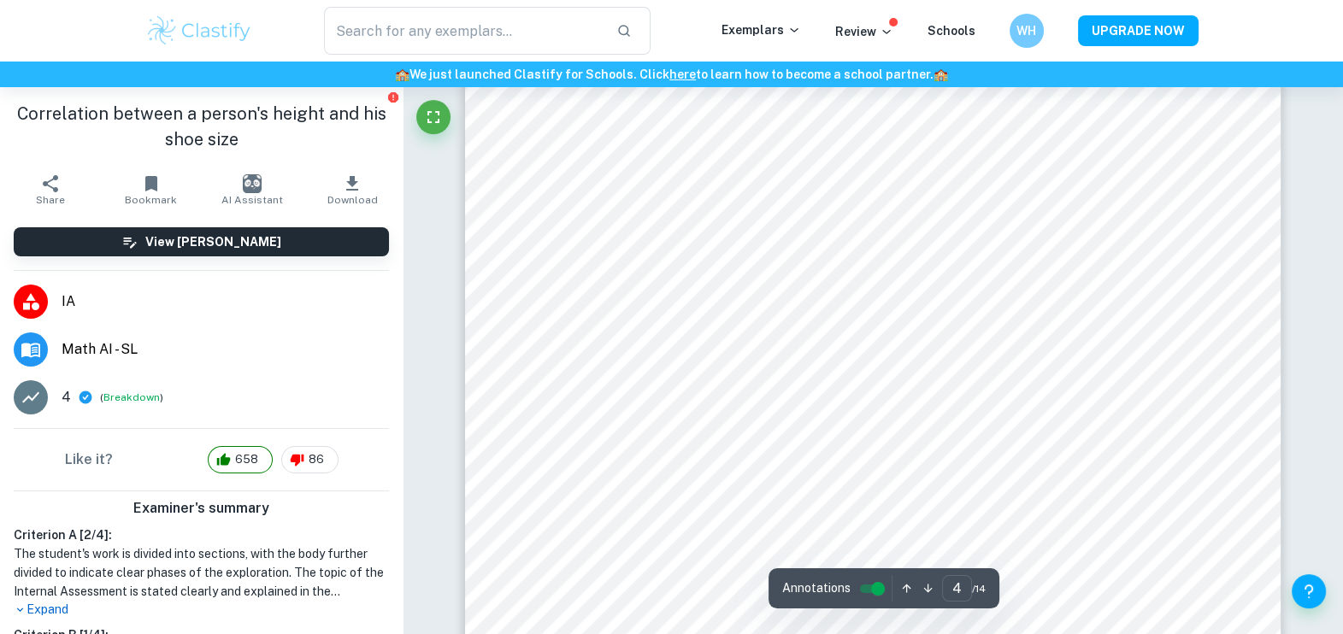
scroll to position [3439, 0]
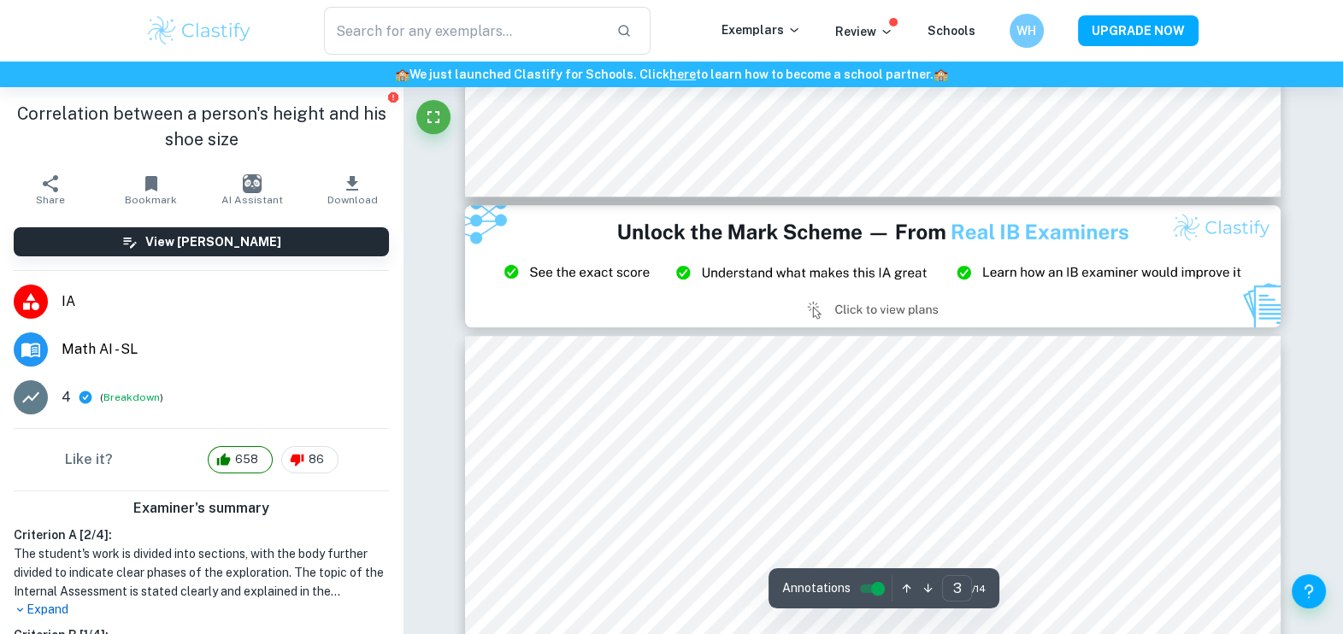
type input "2"
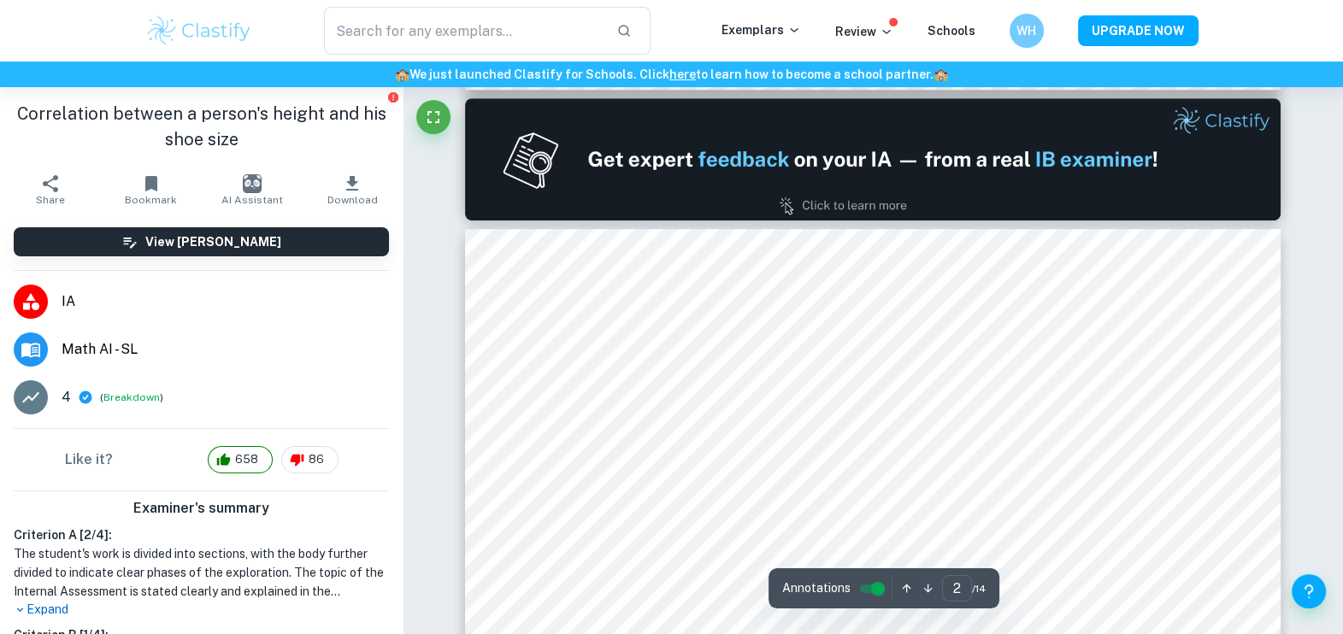
scroll to position [1048, 0]
